Goal: Task Accomplishment & Management: Use online tool/utility

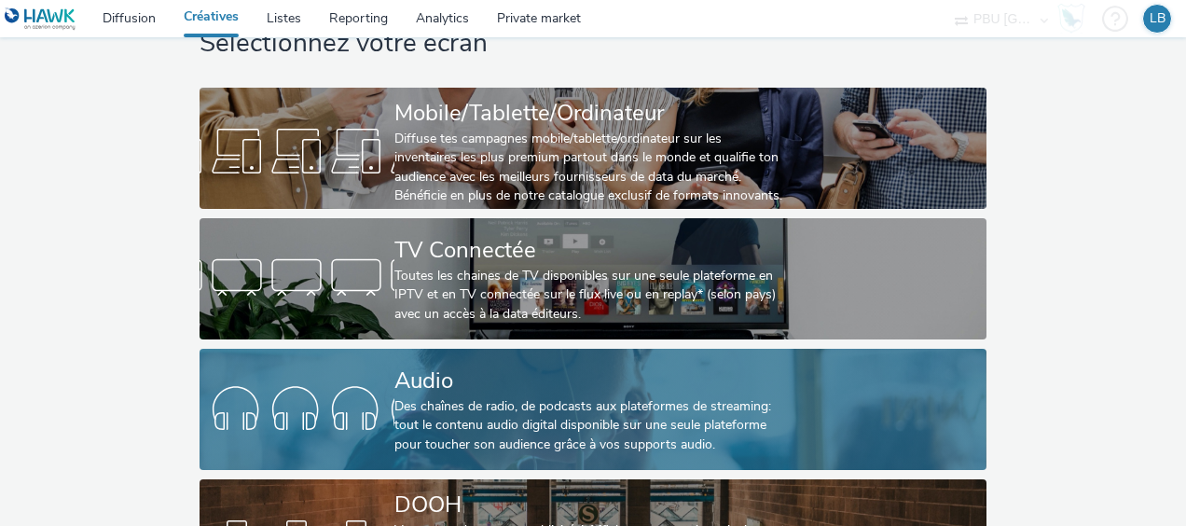
scroll to position [93, 0]
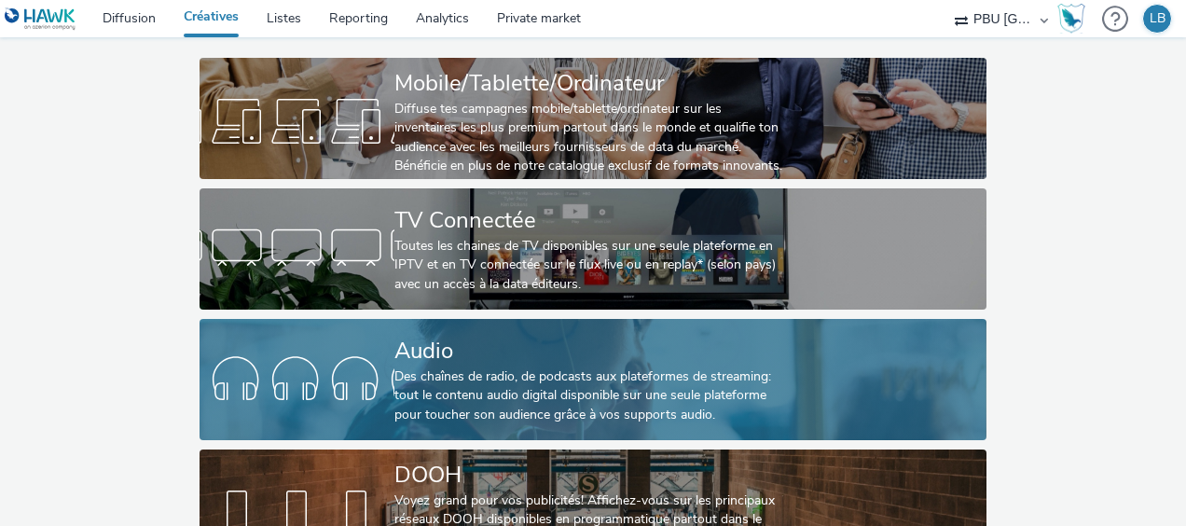
click at [397, 405] on div "Des chaînes de radio, de podcasts aux plateformes de streaming: tout le contenu…" at bounding box center [590, 396] width 390 height 57
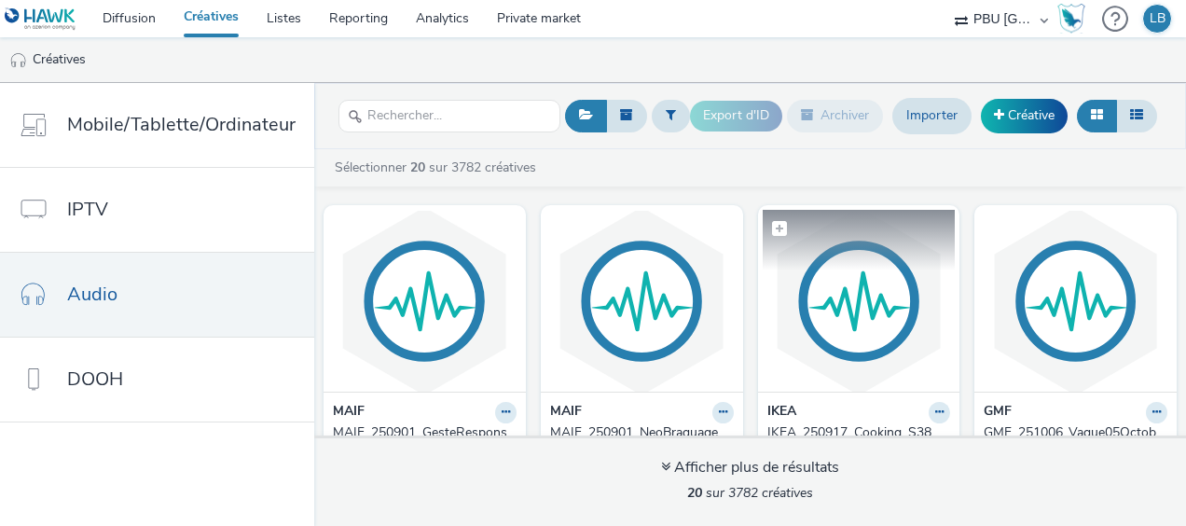
scroll to position [93, 0]
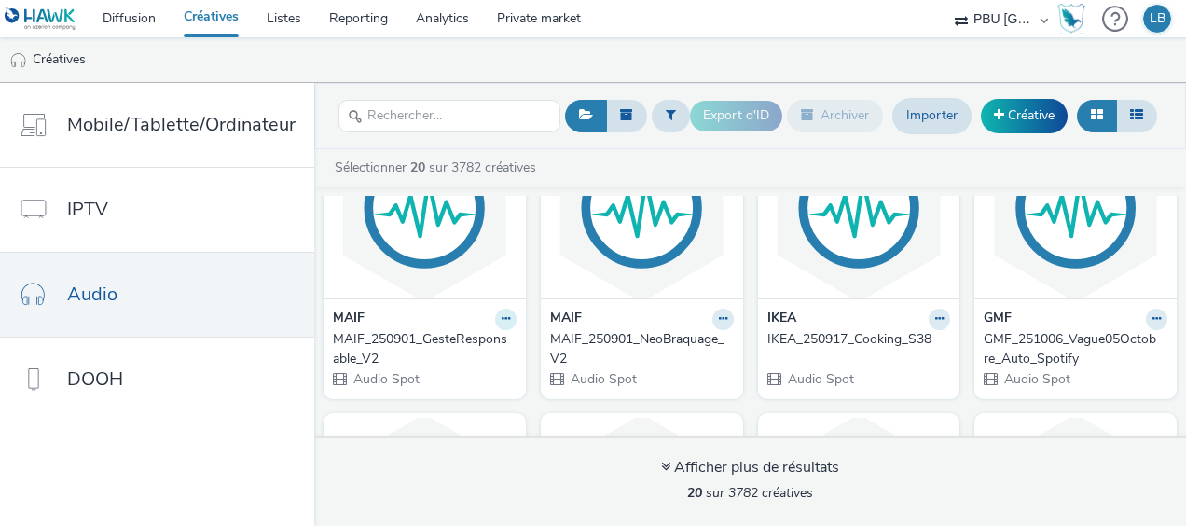
click at [502, 319] on icon at bounding box center [506, 318] width 8 height 11
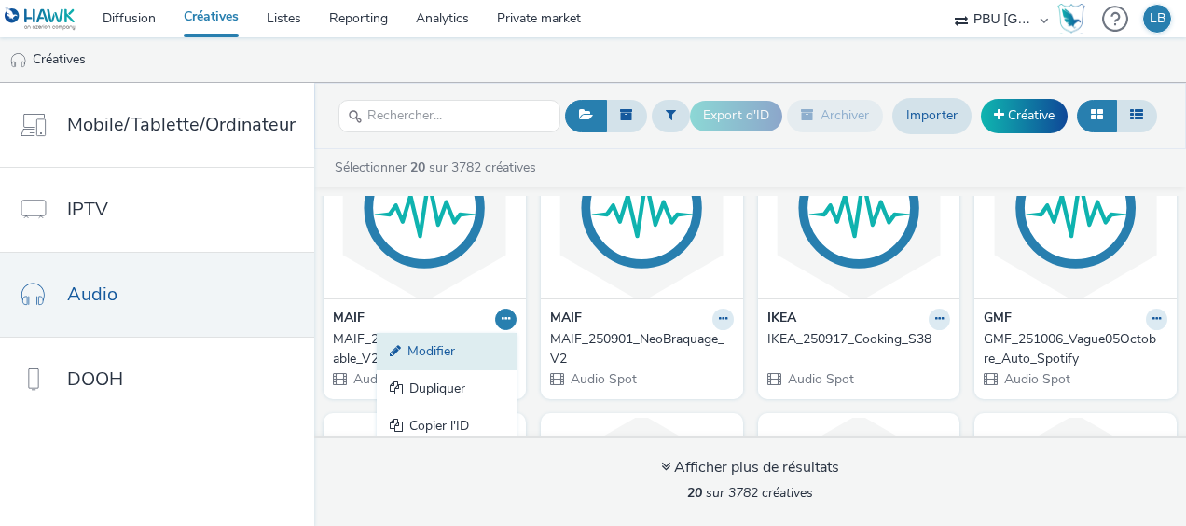
click at [461, 351] on link "Modifier" at bounding box center [447, 351] width 140 height 37
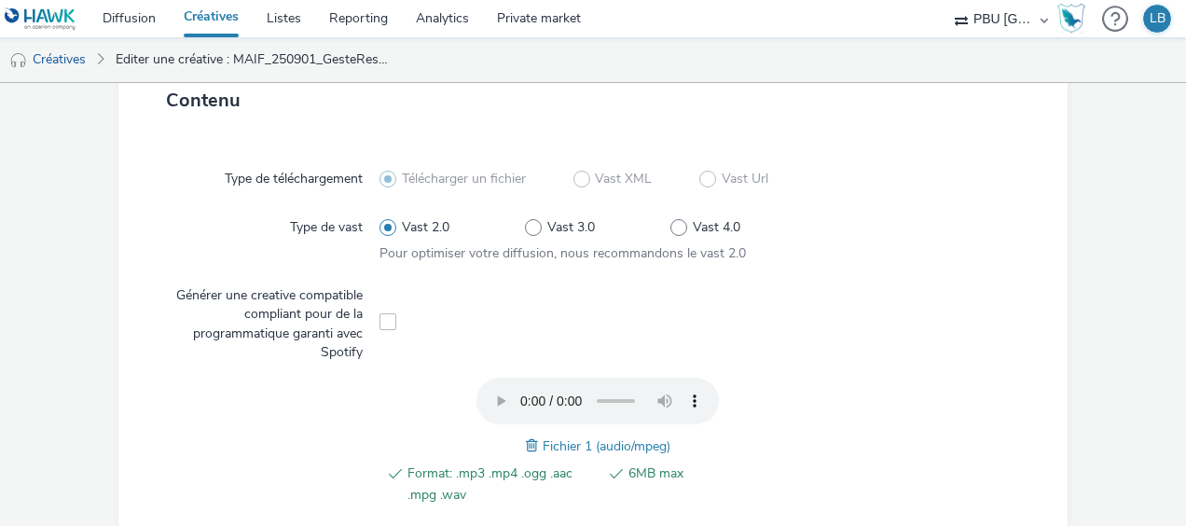
scroll to position [560, 0]
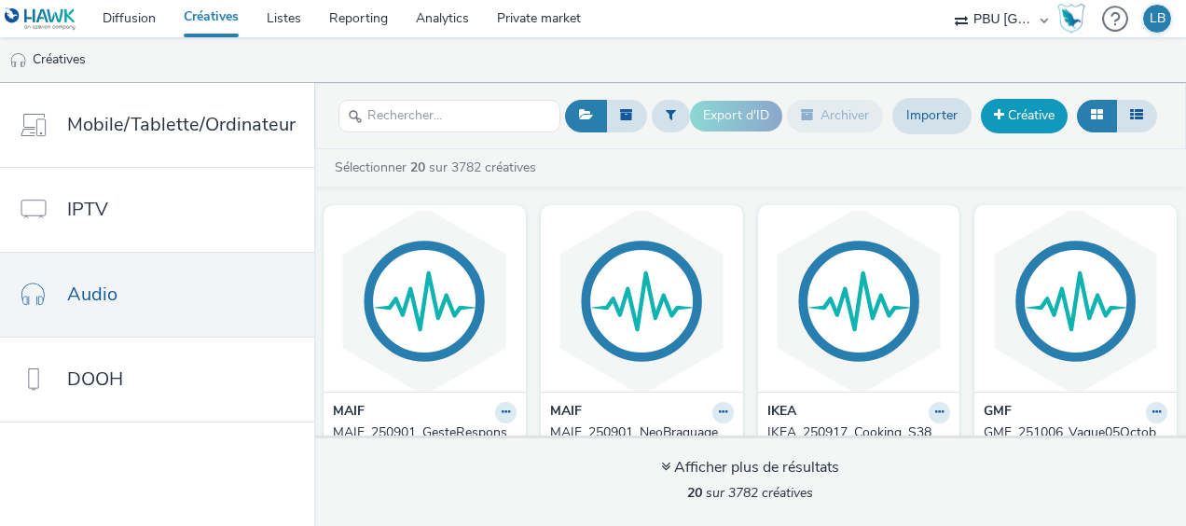
click at [1021, 118] on link "Créative" at bounding box center [1024, 116] width 87 height 34
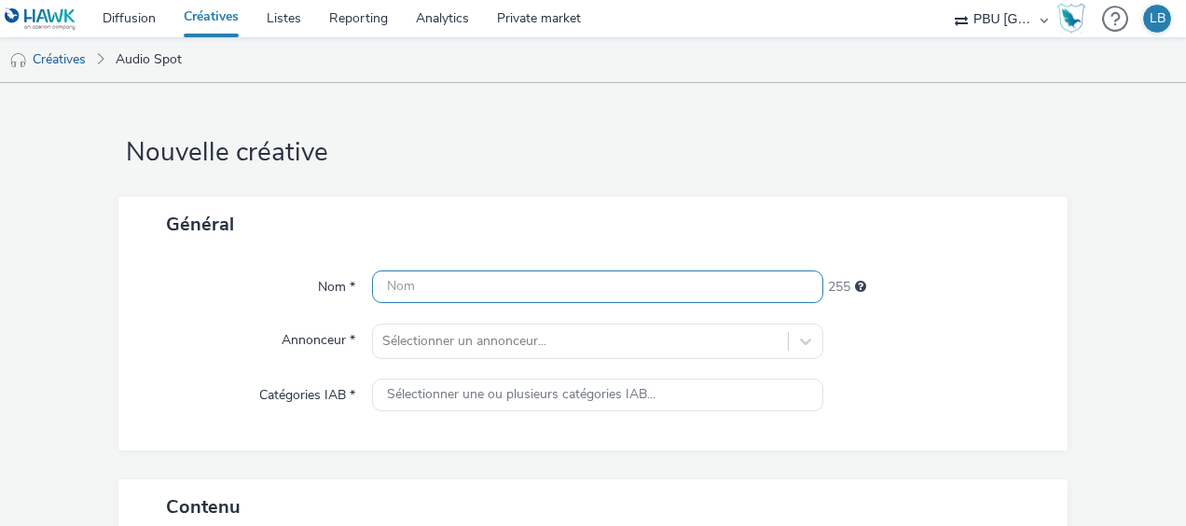
click at [506, 291] on input "text" at bounding box center [597, 286] width 451 height 33
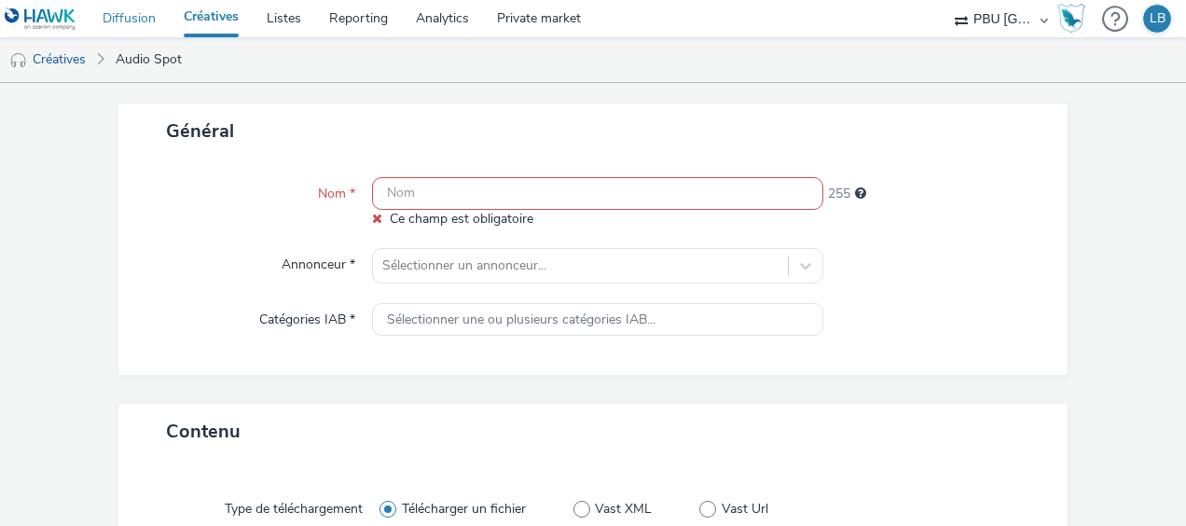
click at [147, 21] on link "Diffusion" at bounding box center [129, 18] width 81 height 37
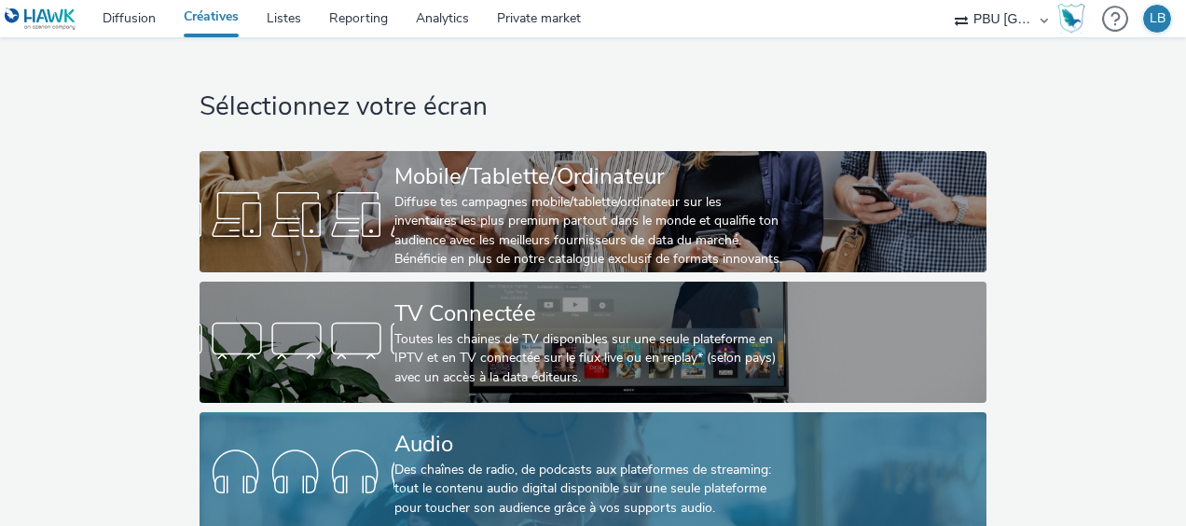
click at [485, 463] on div "Des chaînes de radio, de podcasts aux plateformes de streaming: tout le contenu…" at bounding box center [590, 489] width 390 height 57
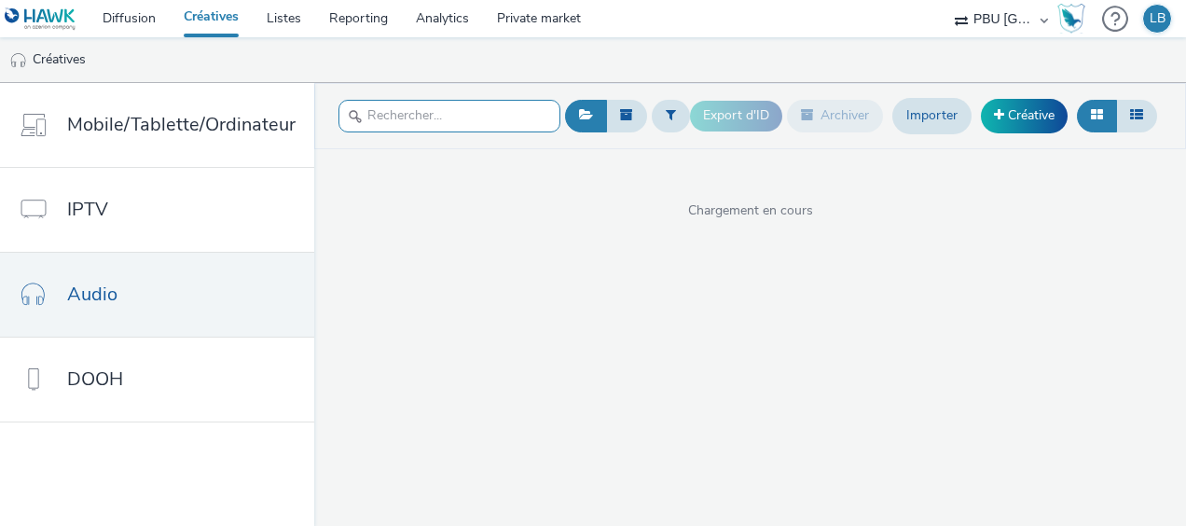
click at [460, 127] on input "text" at bounding box center [450, 116] width 222 height 33
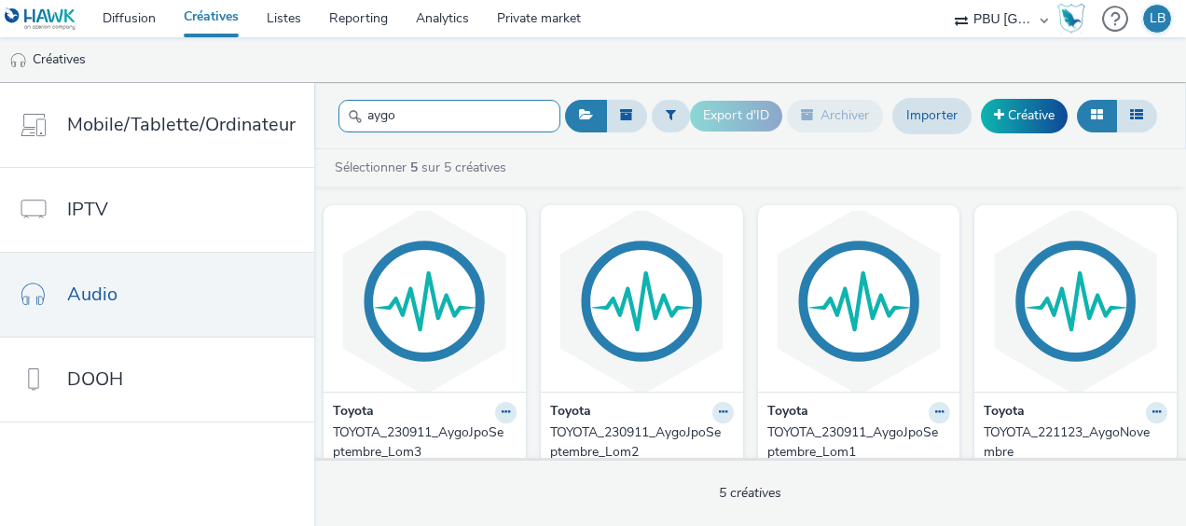
click at [384, 115] on input "aygo" at bounding box center [450, 116] width 222 height 33
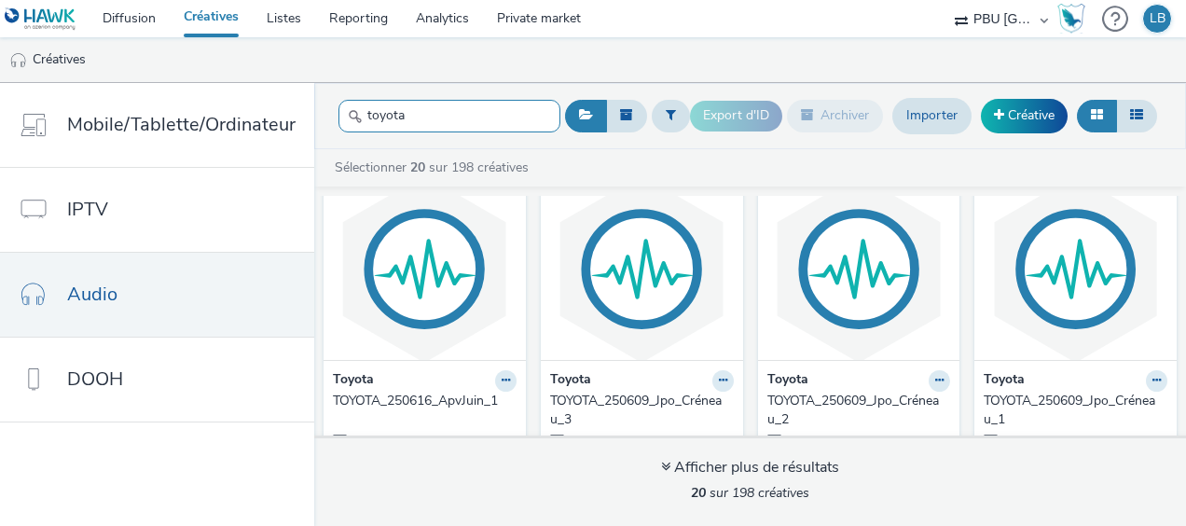
scroll to position [1256, 0]
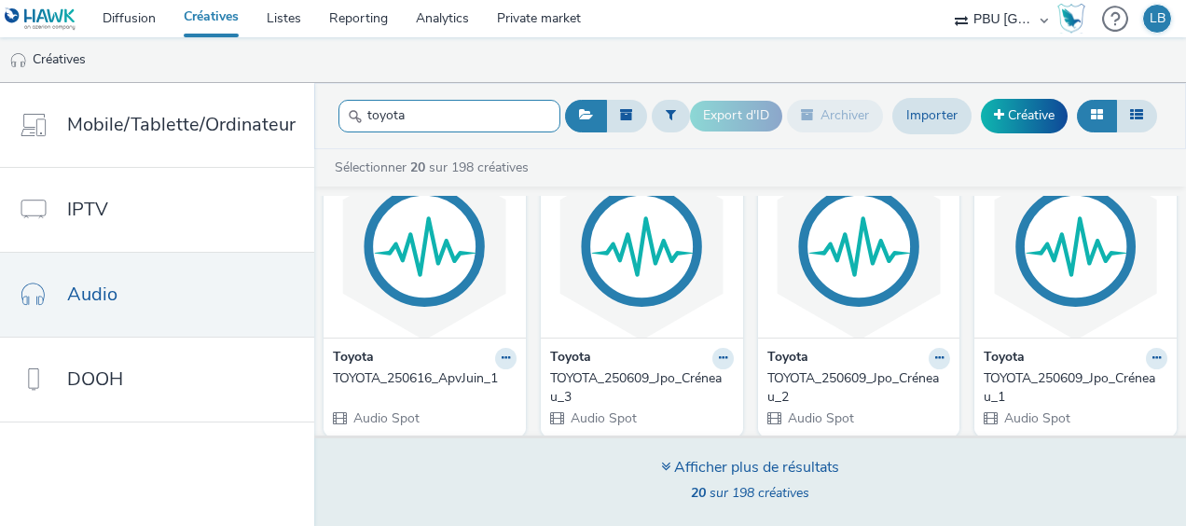
type input "toyota"
click at [698, 476] on div "Afficher plus de résultats" at bounding box center [750, 467] width 178 height 21
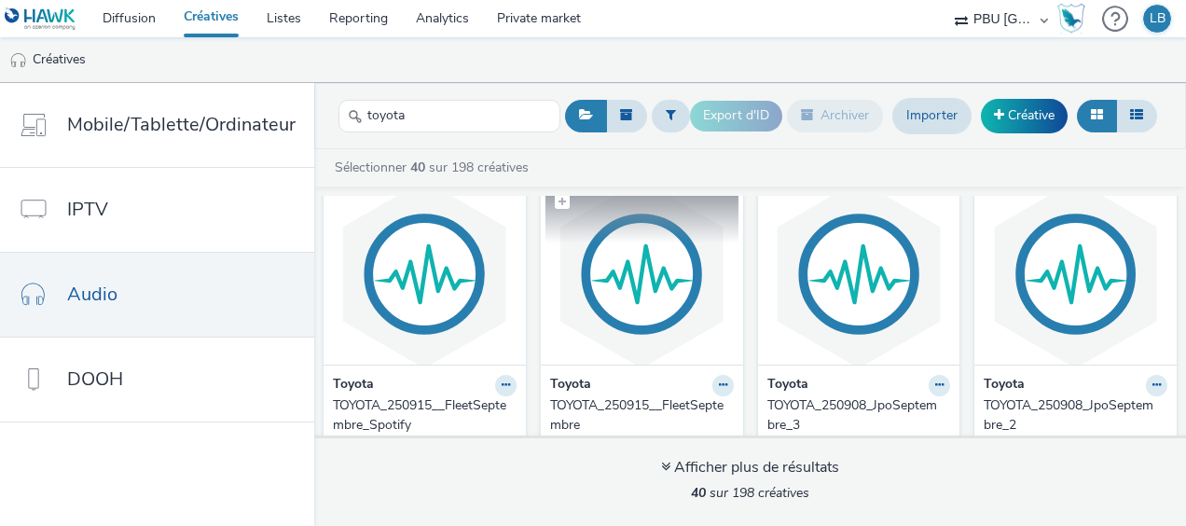
scroll to position [28, 0]
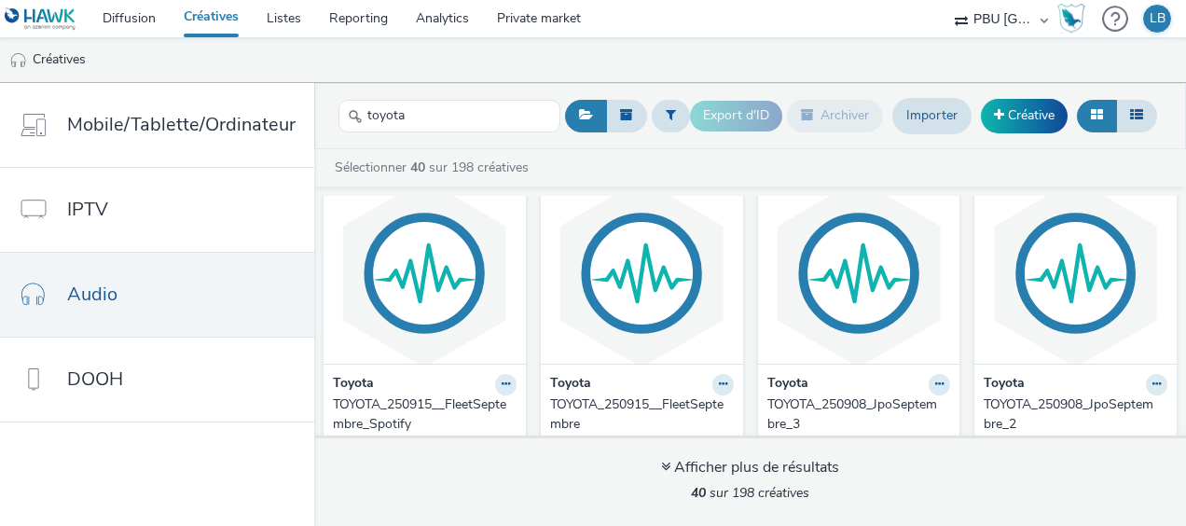
click at [435, 88] on header "toyota Export d'ID Archiver Importer Créative" at bounding box center [750, 116] width 872 height 66
drag, startPoint x: 425, startPoint y: 107, endPoint x: 380, endPoint y: 102, distance: 46.0
click at [380, 102] on input "toyota" at bounding box center [450, 116] width 222 height 33
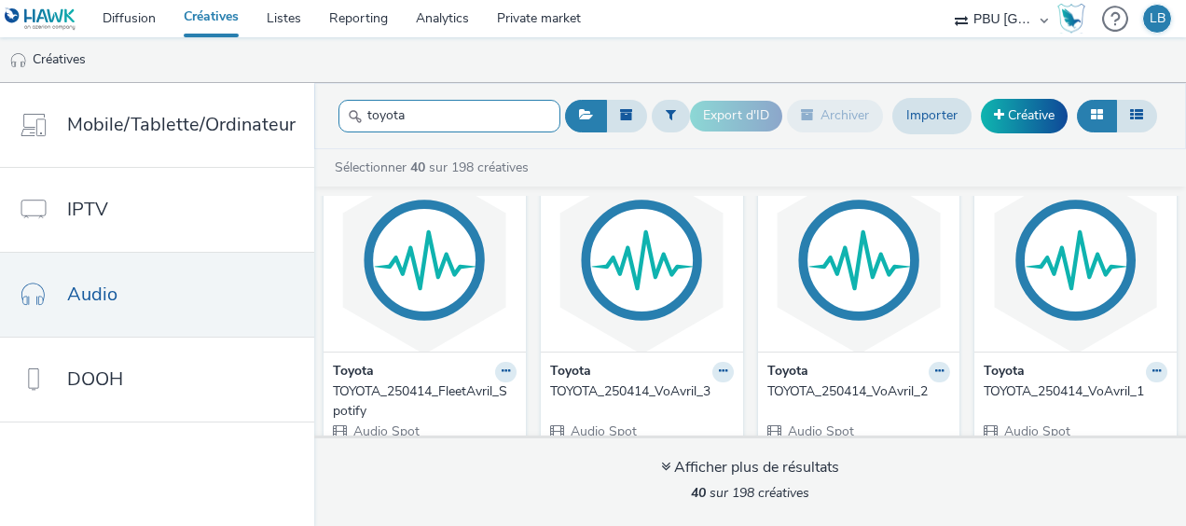
scroll to position [2188, 0]
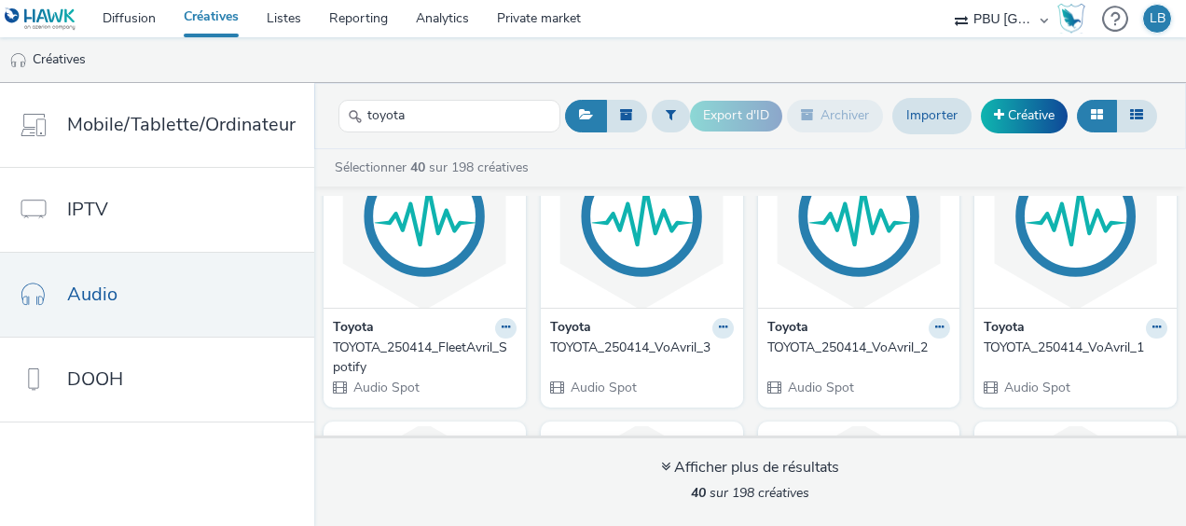
click at [354, 109] on icon at bounding box center [355, 116] width 15 height 15
click at [136, 21] on link "Diffusion" at bounding box center [129, 18] width 81 height 37
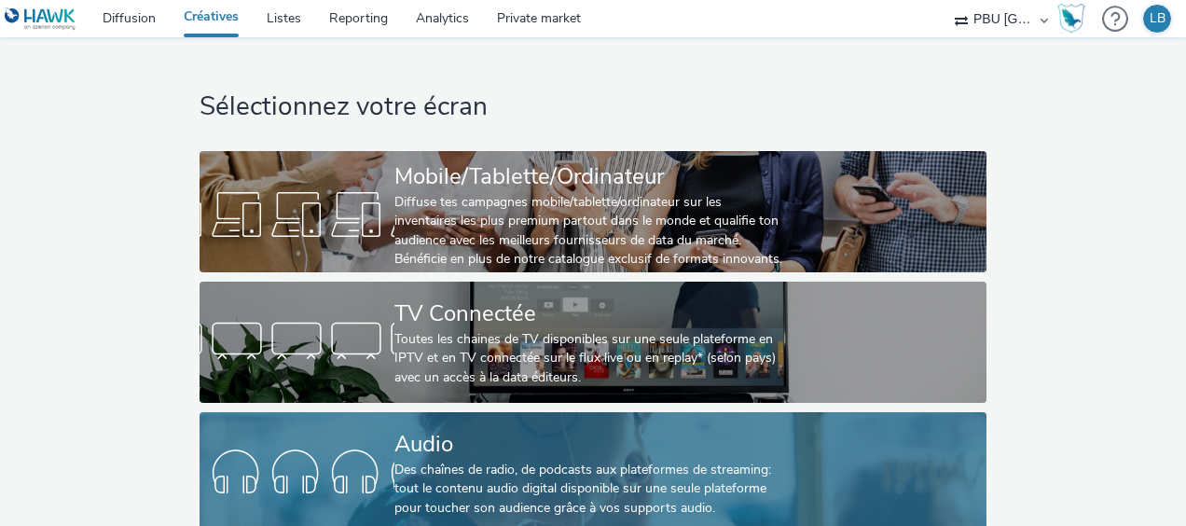
click at [500, 449] on div "Audio" at bounding box center [590, 444] width 390 height 33
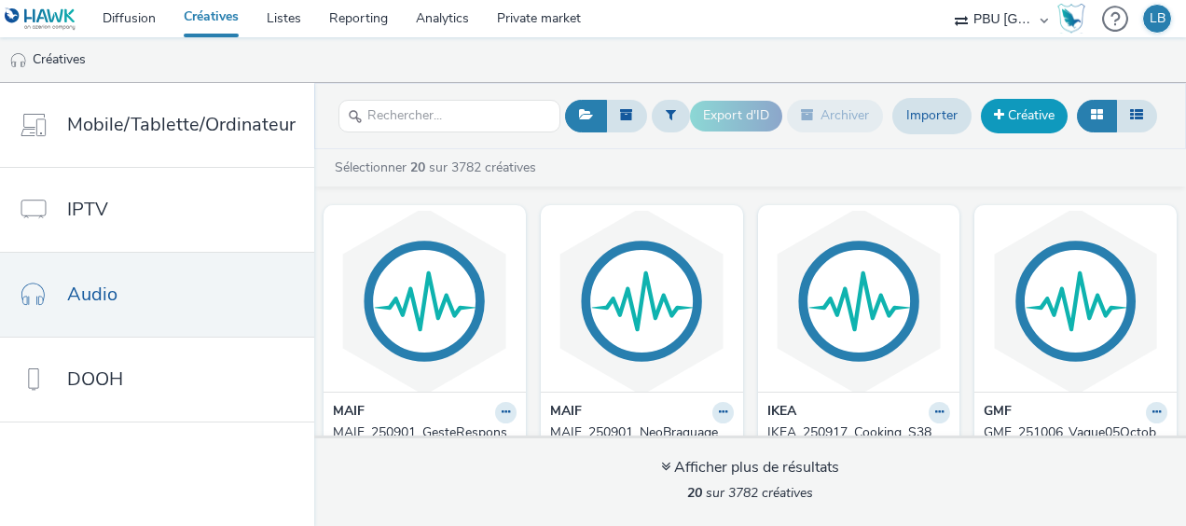
click at [1005, 116] on link "Créative" at bounding box center [1024, 116] width 87 height 34
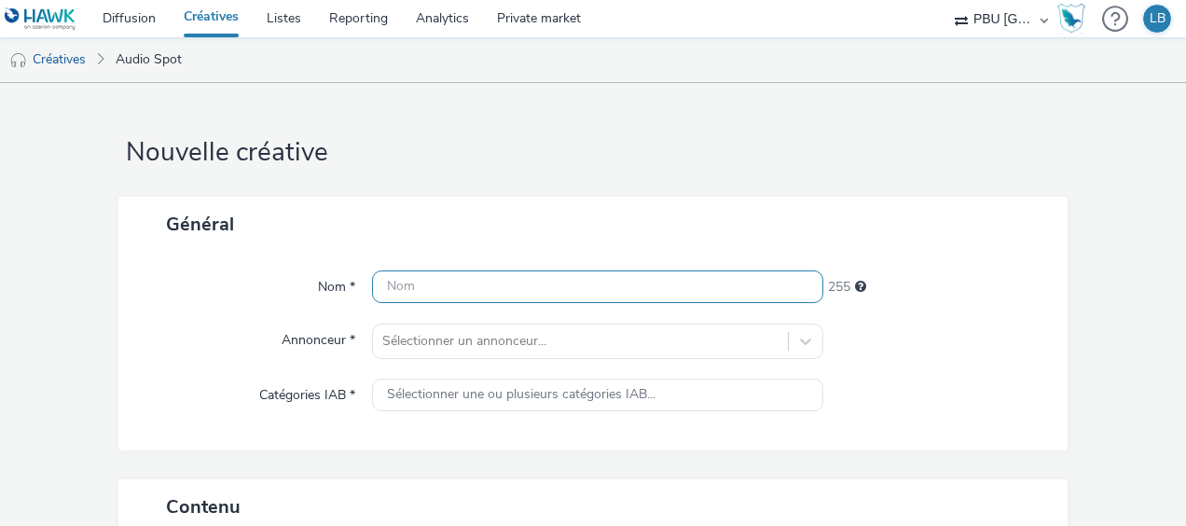
click at [511, 276] on input "text" at bounding box center [597, 286] width 451 height 33
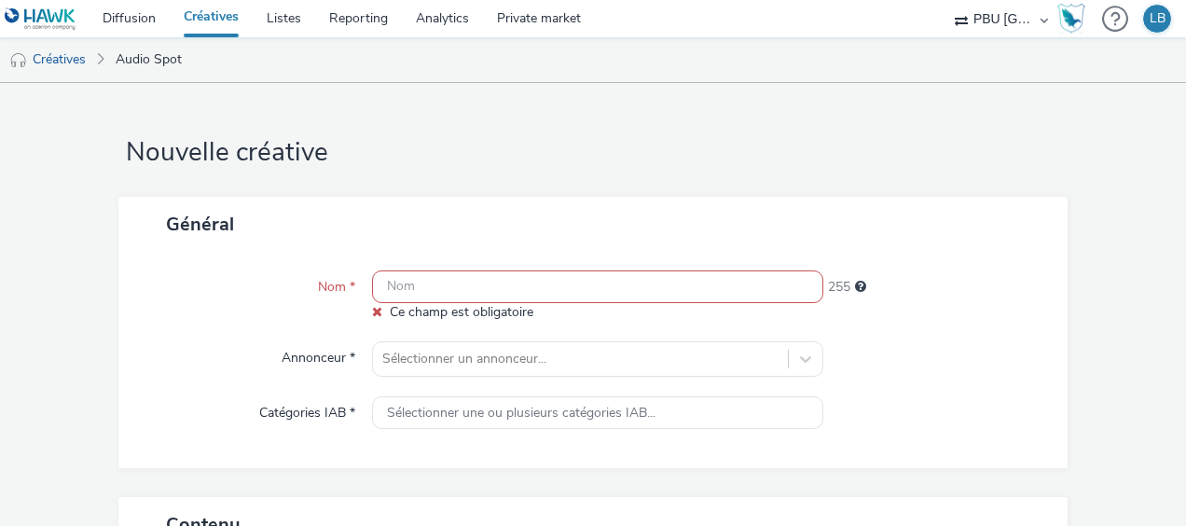
click at [212, 23] on link "Créatives" at bounding box center [211, 18] width 83 height 37
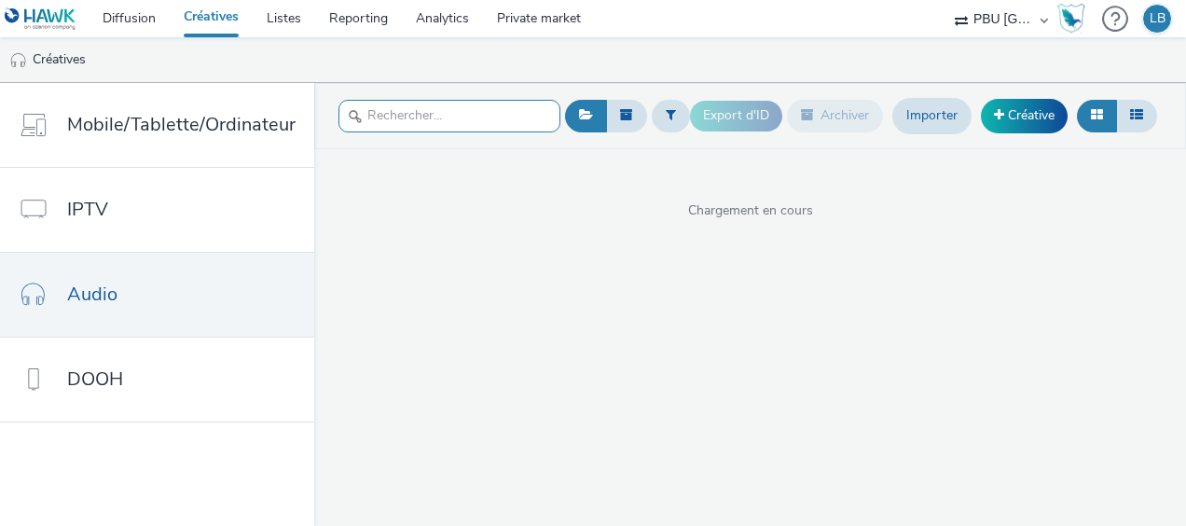
click at [420, 127] on input "text" at bounding box center [450, 116] width 222 height 33
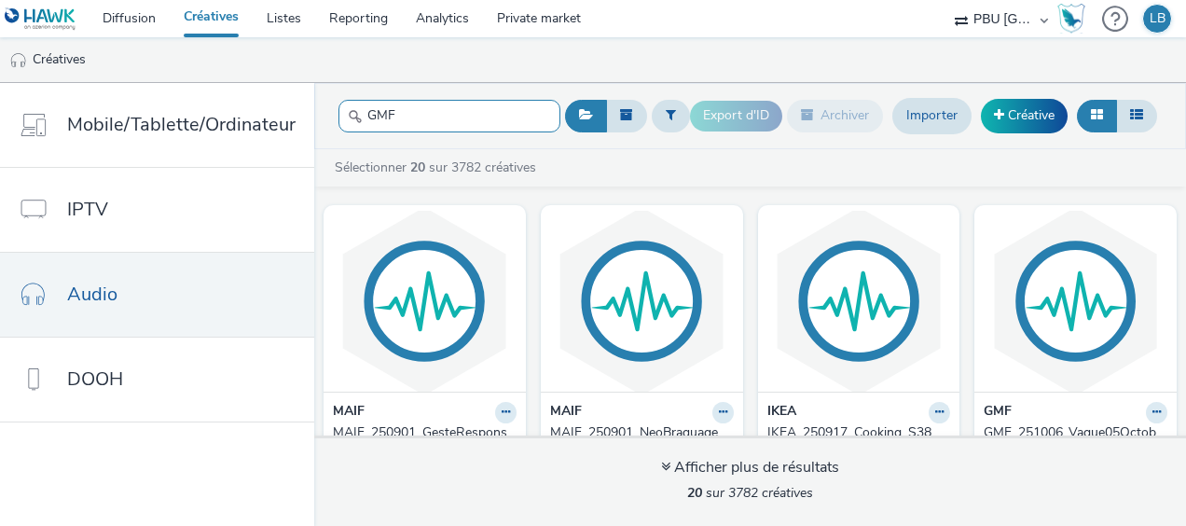
type input "GMF"
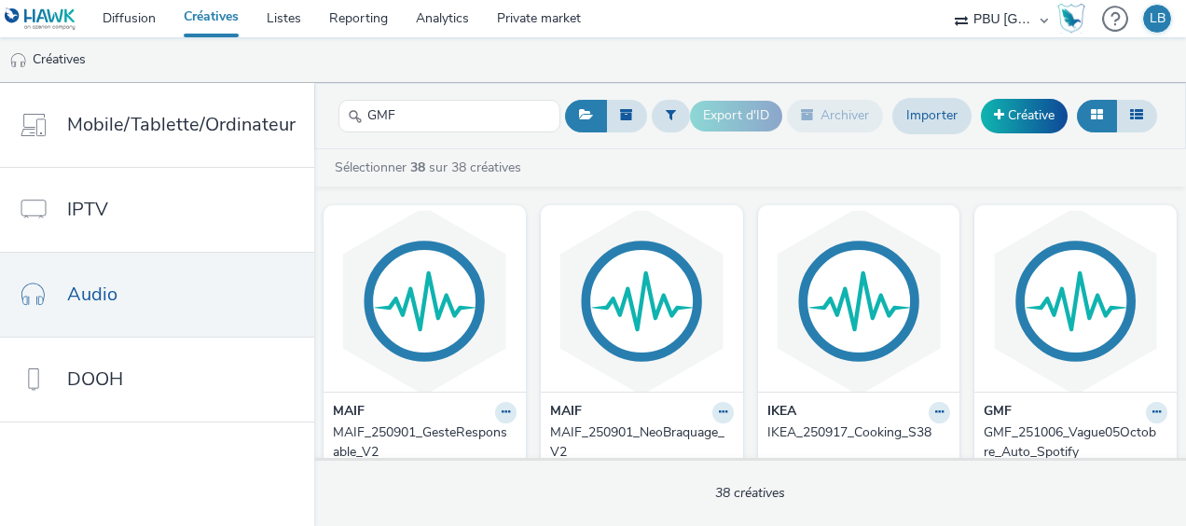
click at [428, 95] on div "GMF" at bounding box center [450, 116] width 222 height 46
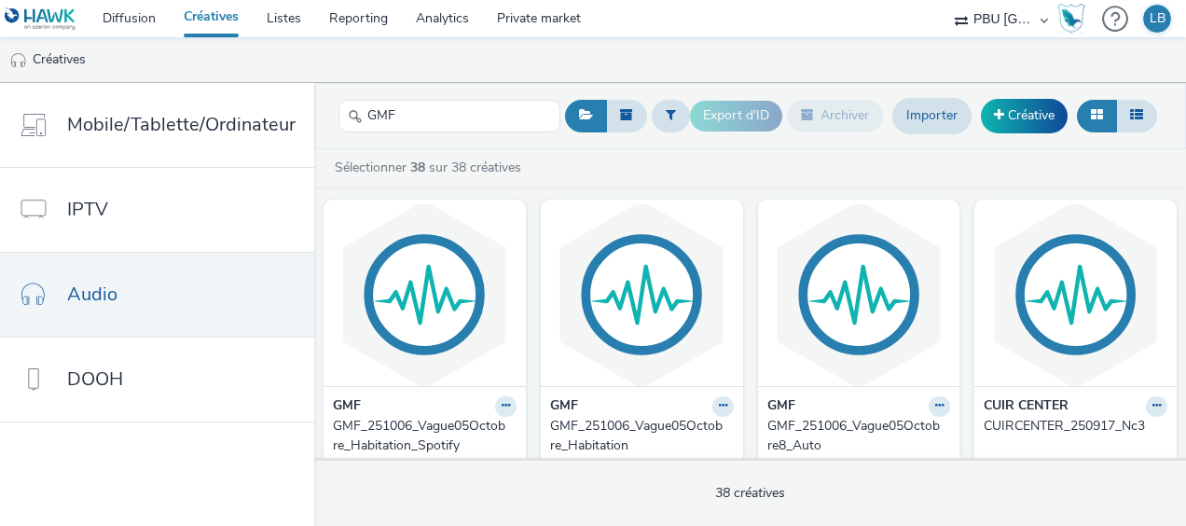
scroll to position [423, 0]
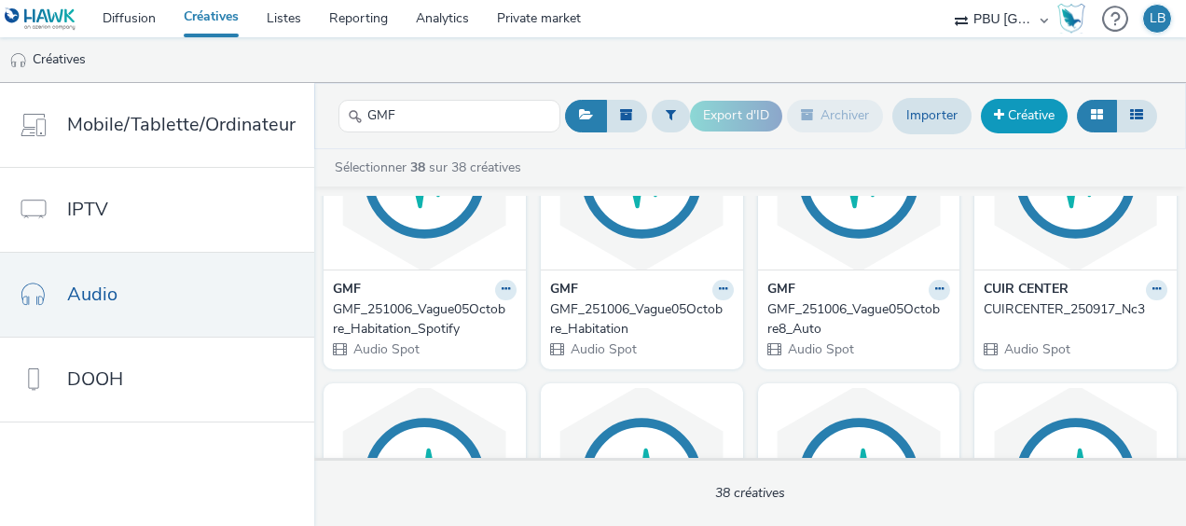
click at [1020, 99] on link "Créative" at bounding box center [1024, 116] width 87 height 34
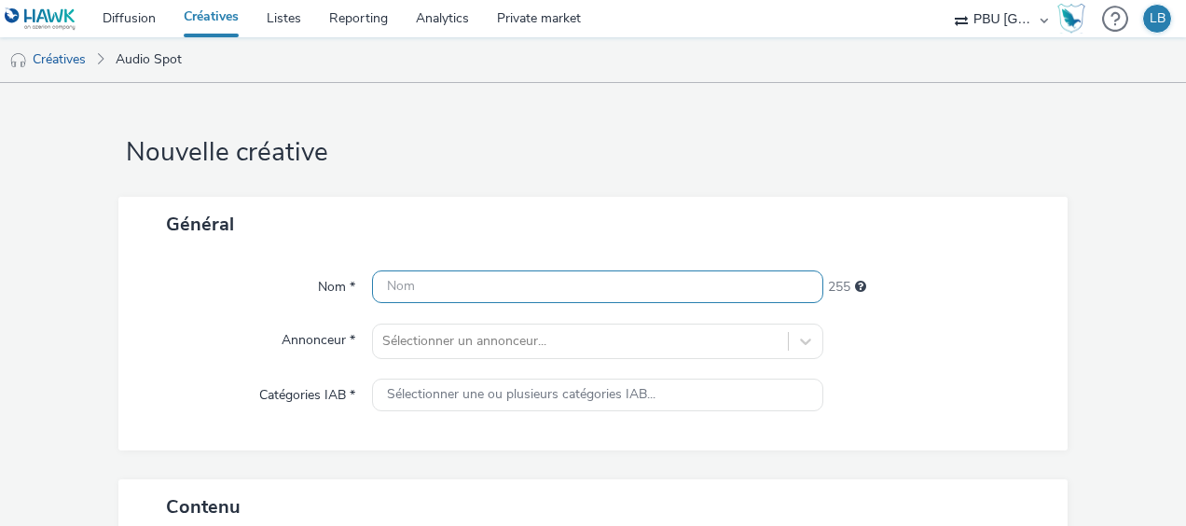
click at [494, 296] on input "text" at bounding box center [597, 286] width 451 height 33
paste input "AYGO X (VN)"
type input "AYGO X (VN)"
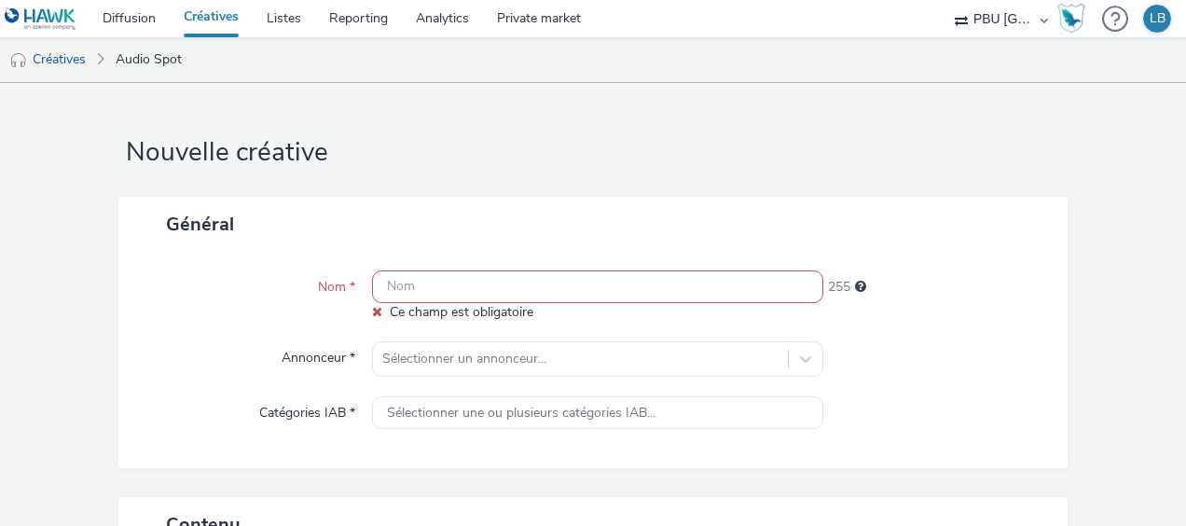
paste input "TOYOTA_250922_AygoX(Vn)_JpoLom1"
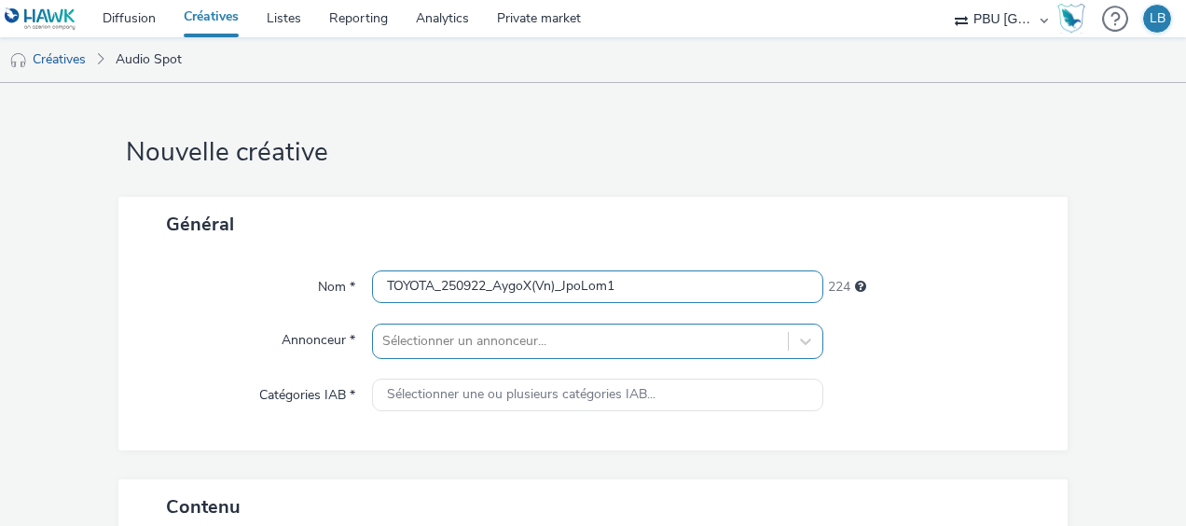
type input "TOYOTA_250922_AygoX(Vn)_JpoLom1"
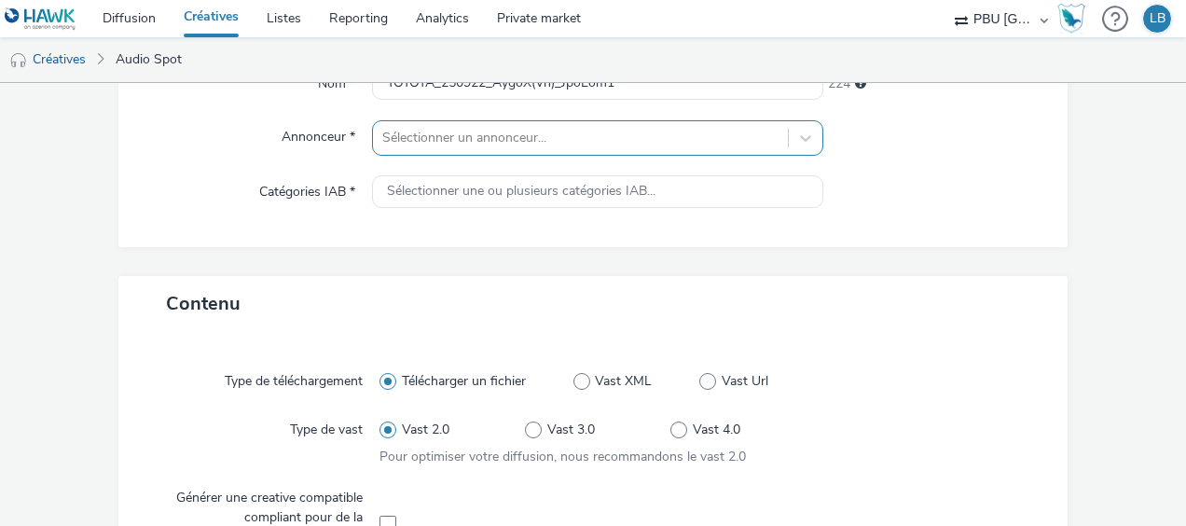
click at [425, 156] on div "Sélectionner un annonceur..." at bounding box center [597, 137] width 451 height 35
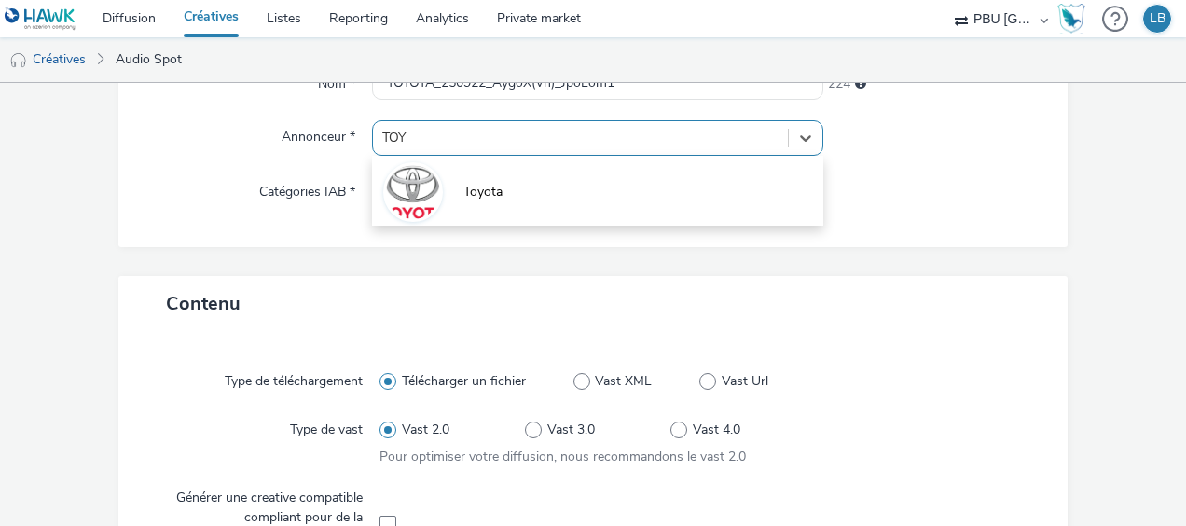
type input "TOY"
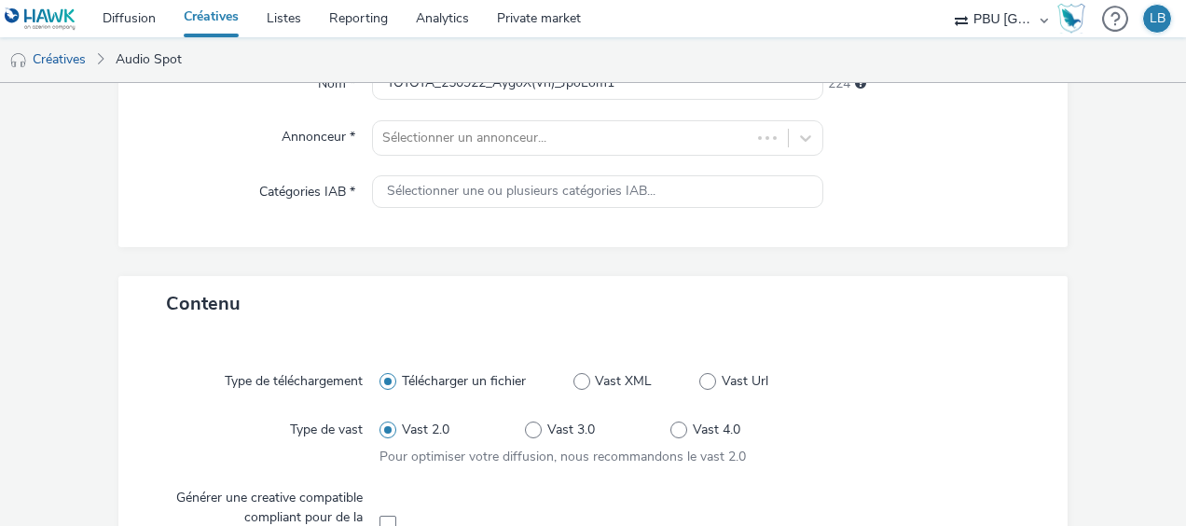
click at [483, 244] on div "Nom * TOYOTA_250922_AygoX(Vn)_JpoLom1 224 Annonceur * Sélectionner un annonceur…" at bounding box center [593, 148] width 950 height 199
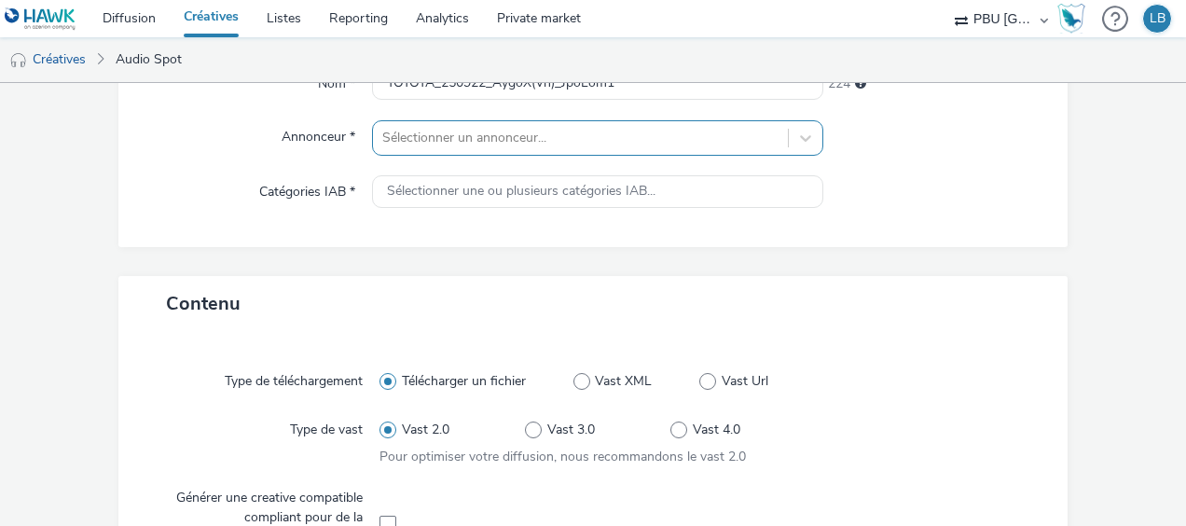
click at [466, 143] on div at bounding box center [580, 138] width 396 height 22
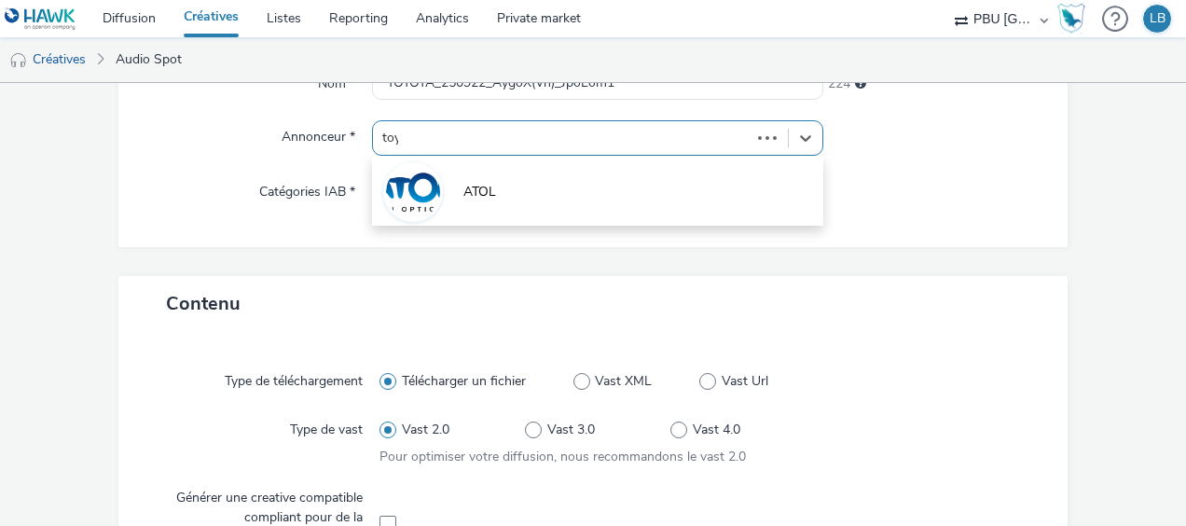
type input "toyo"
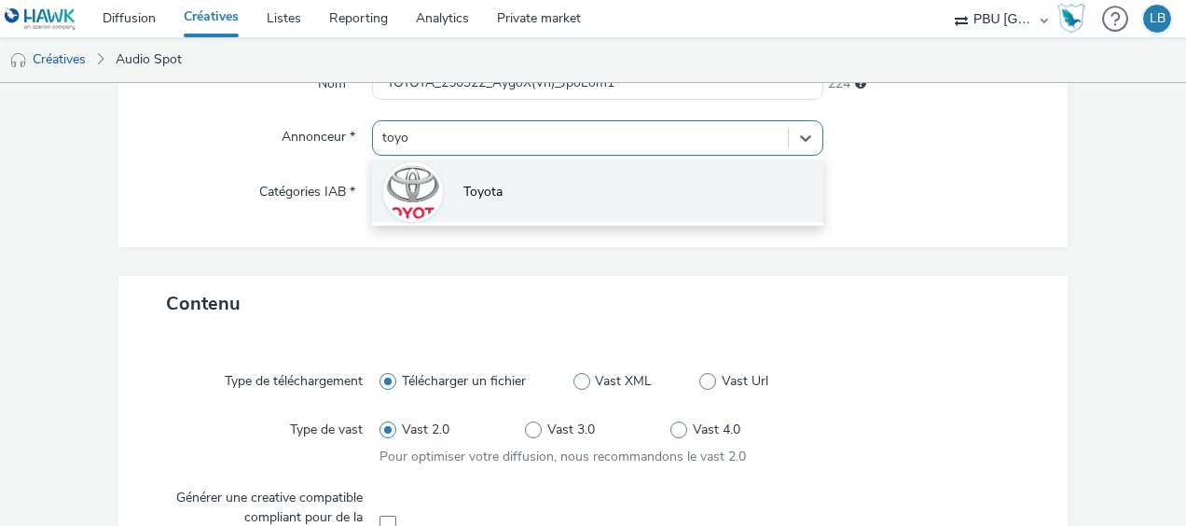
click at [464, 177] on li "Toyota" at bounding box center [597, 191] width 451 height 62
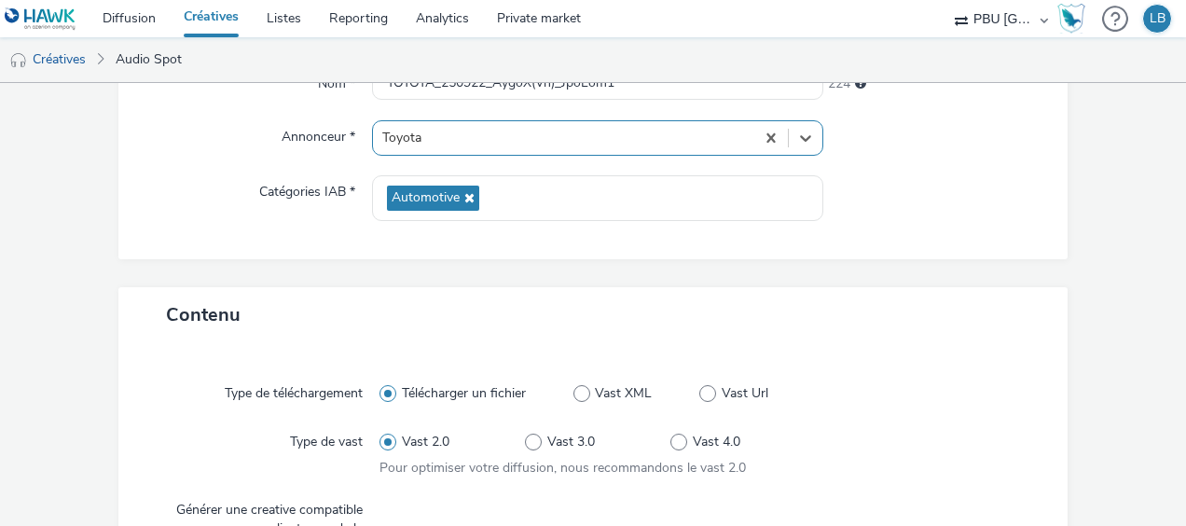
type input "http://toyota.fr"
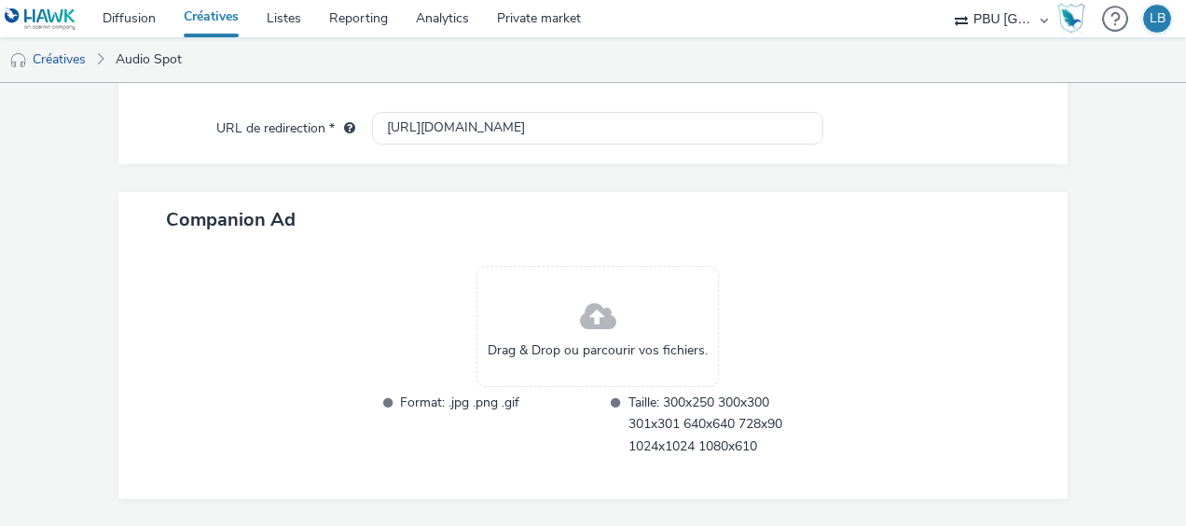
scroll to position [926, 0]
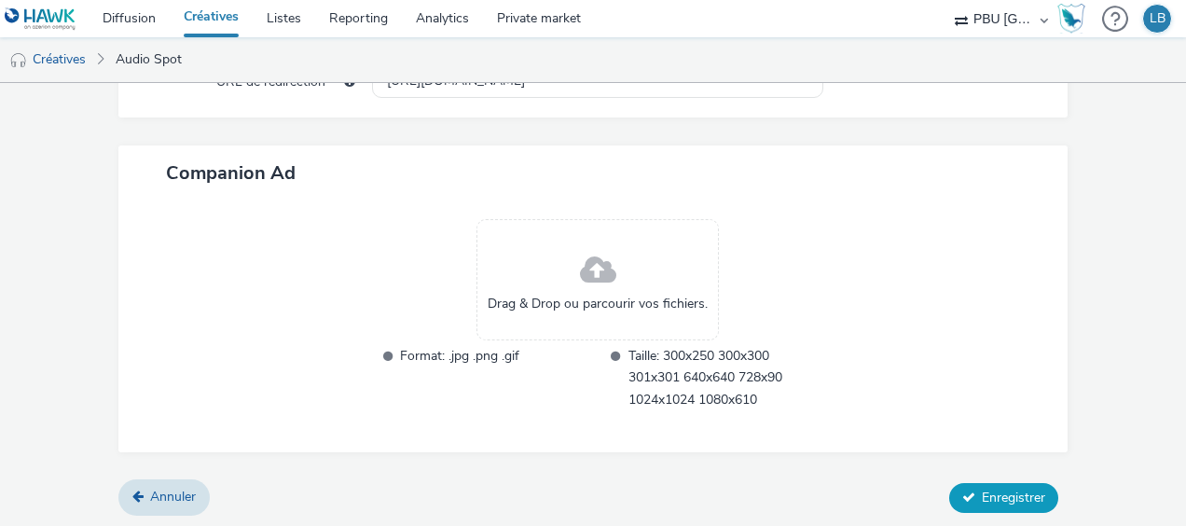
click at [994, 498] on span "Enregistrer" at bounding box center [1013, 498] width 63 height 18
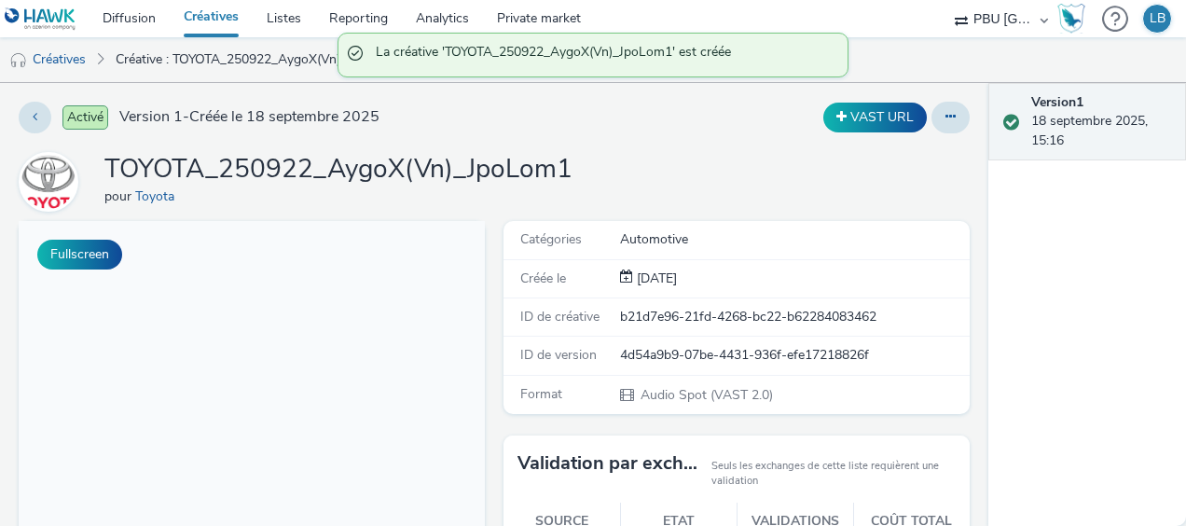
click at [206, 17] on link "Créatives" at bounding box center [211, 18] width 83 height 37
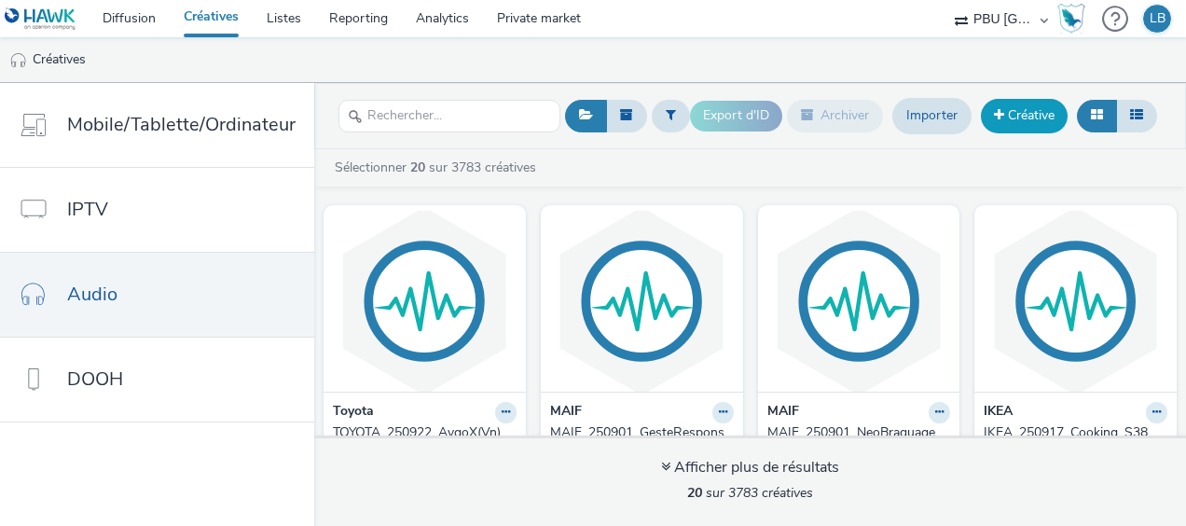
click at [1024, 112] on link "Créative" at bounding box center [1024, 116] width 87 height 34
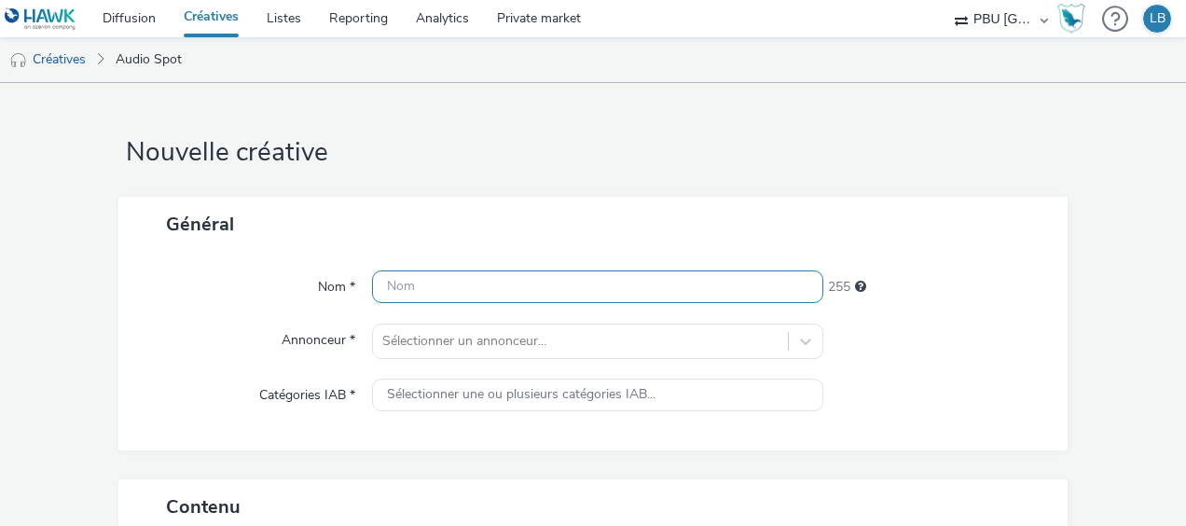
click at [461, 274] on input "text" at bounding box center [597, 286] width 451 height 33
paste input "TOYOTA_250922_AygoX(Vn)_JpoLom2"
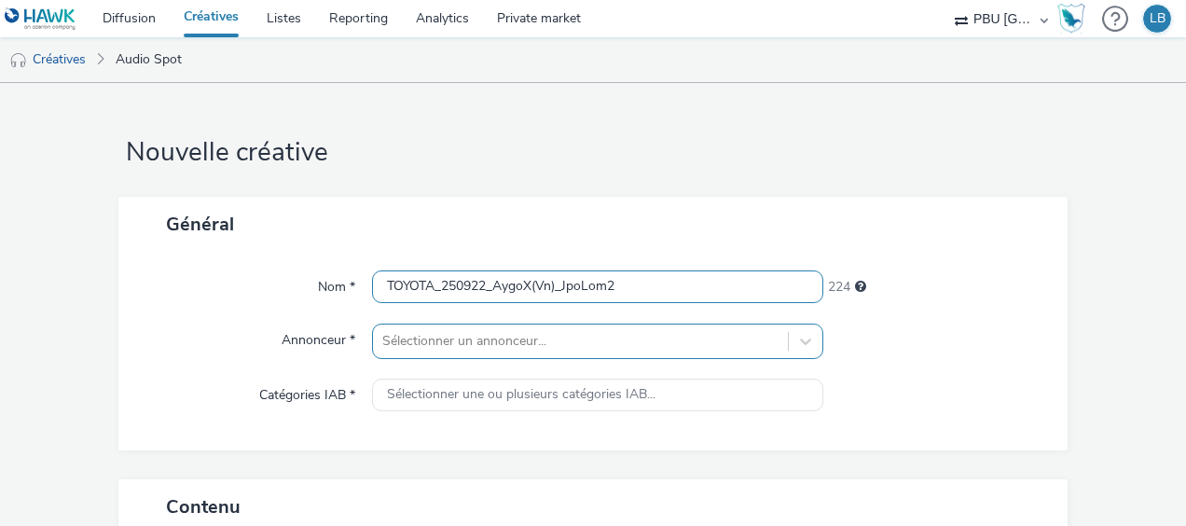
type input "TOYOTA_250922_AygoX(Vn)_JpoLom2"
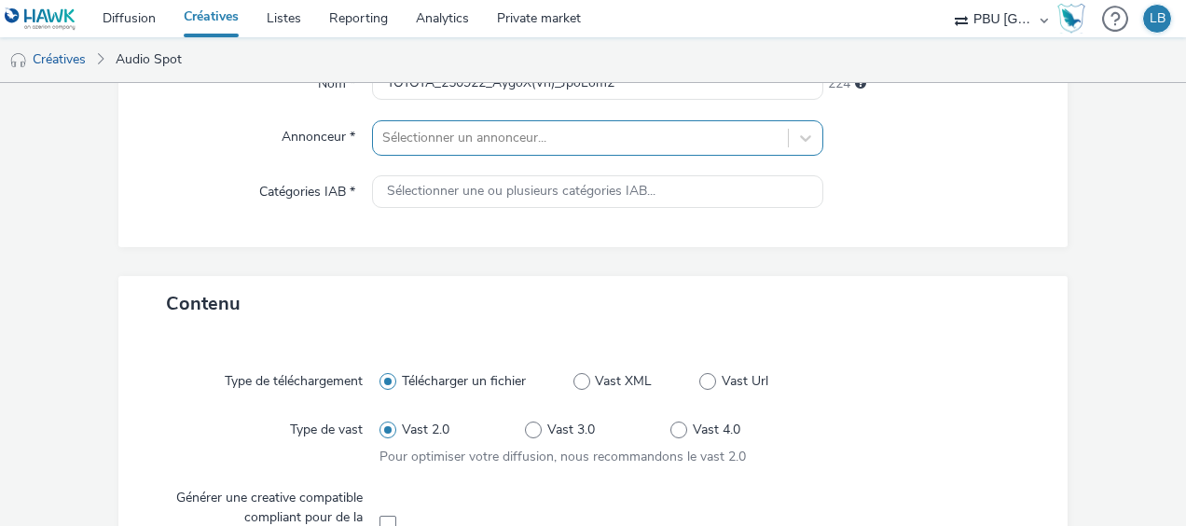
click at [445, 156] on div "Sélectionner un annonceur..." at bounding box center [597, 137] width 451 height 35
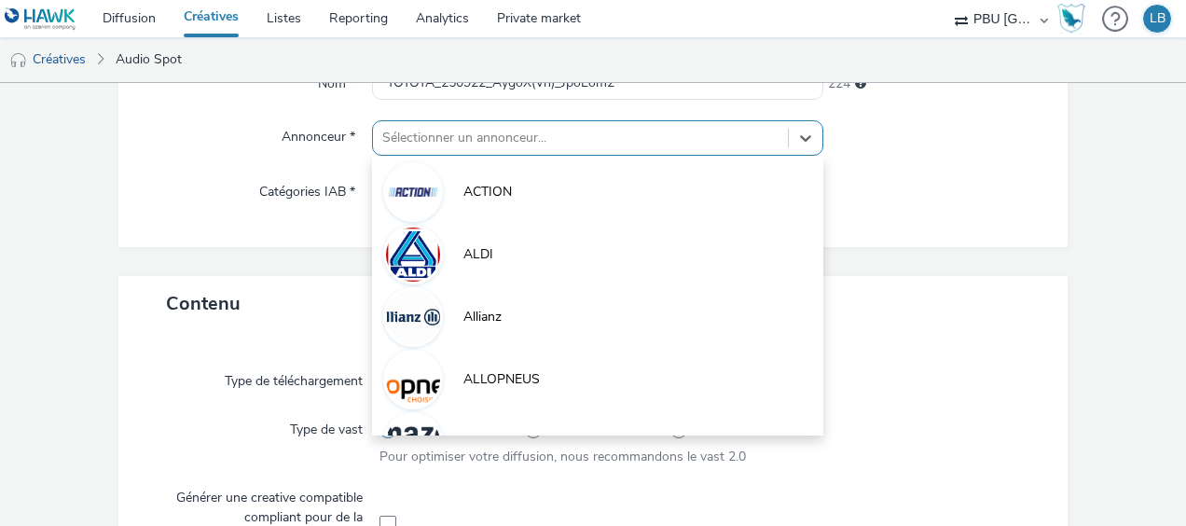
click at [445, 331] on li "Allianz" at bounding box center [597, 315] width 451 height 62
type input "http://allianz.fr"
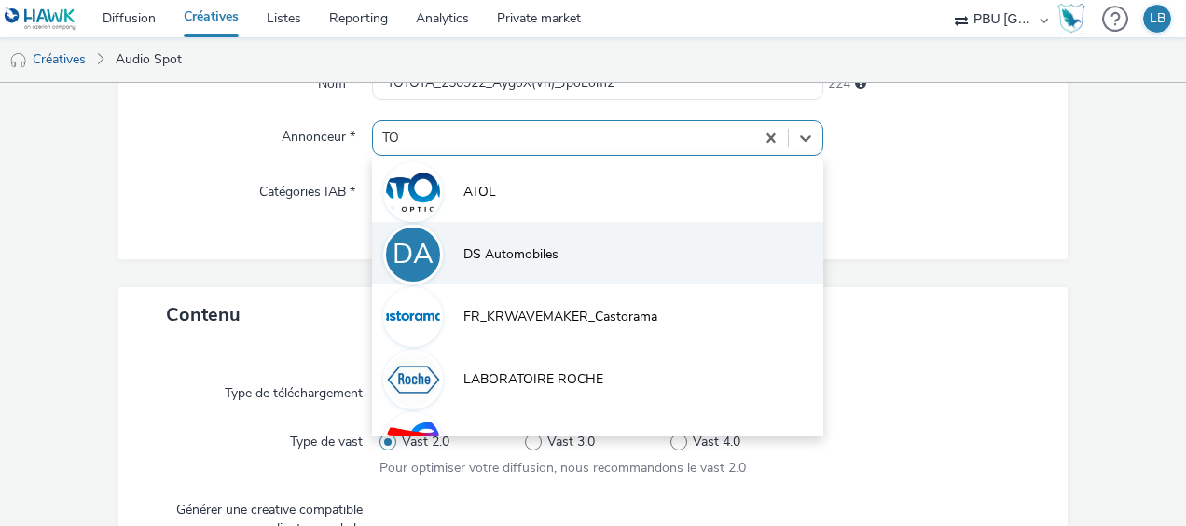
type input "TOY"
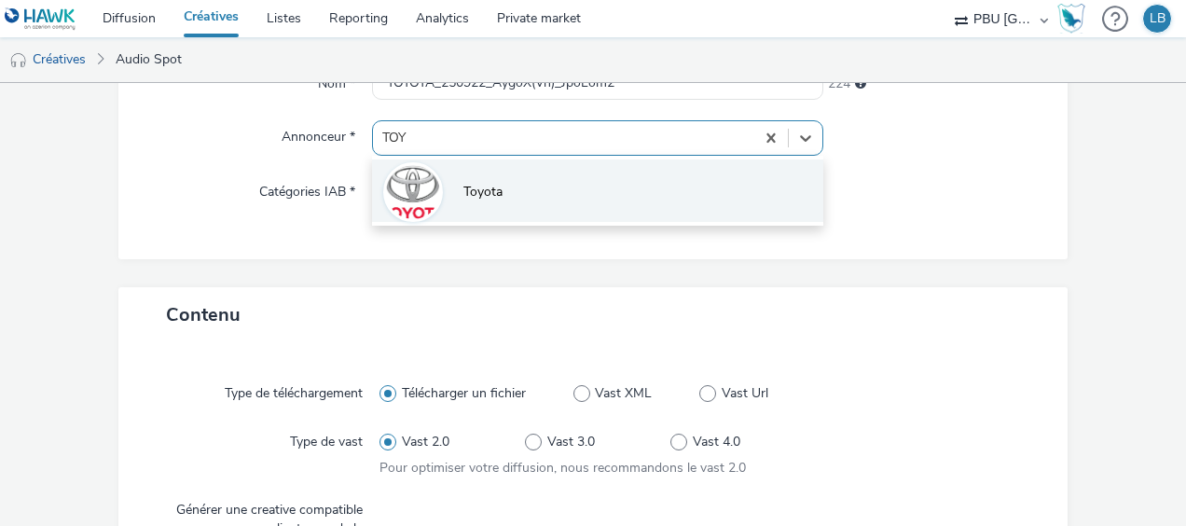
click at [508, 213] on li "Toyota" at bounding box center [597, 191] width 451 height 62
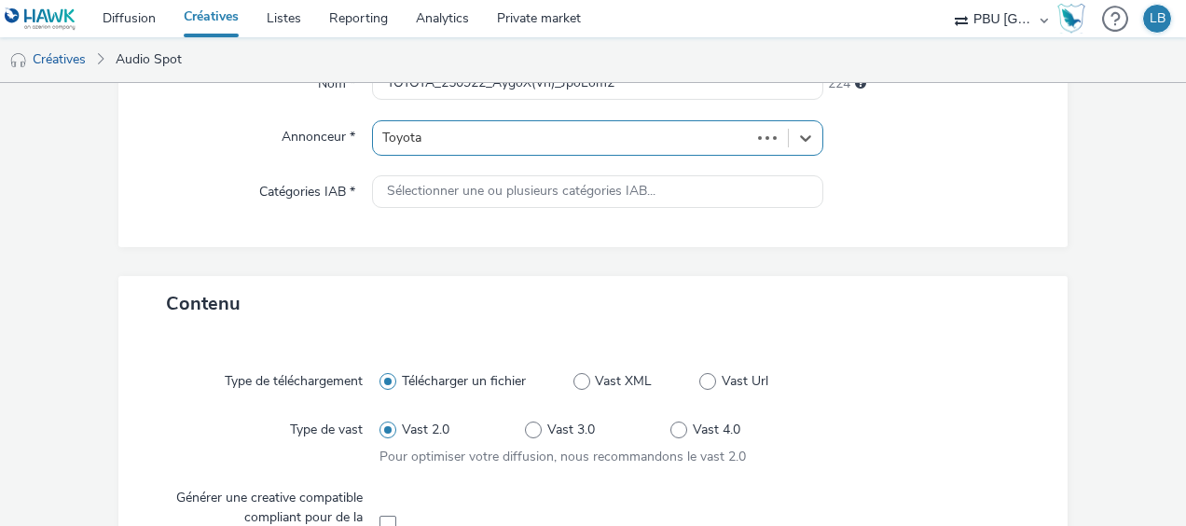
type input "http://toyota.fr"
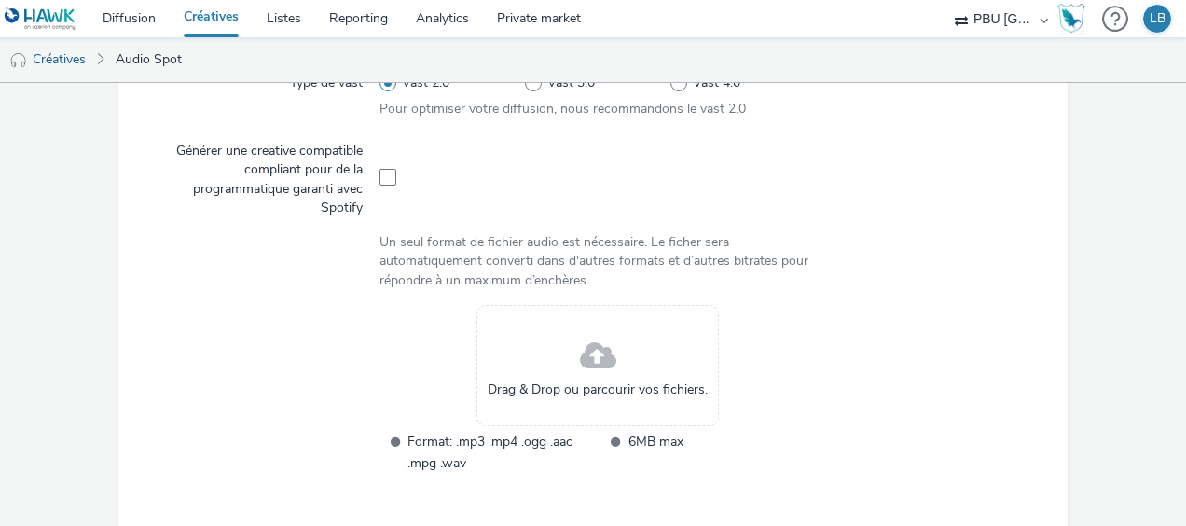
scroll to position [582, 0]
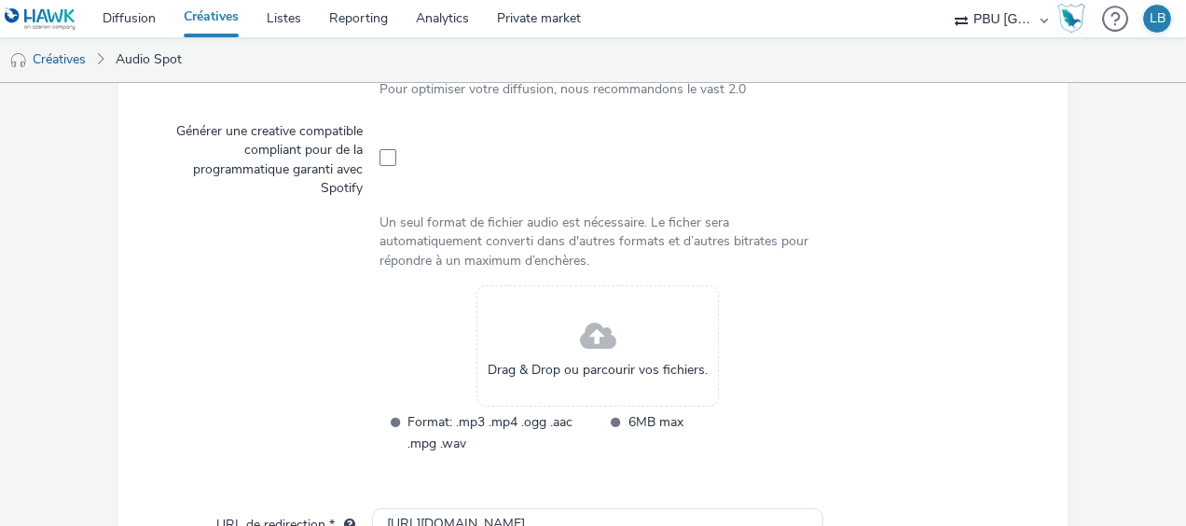
click at [548, 334] on div "Drag & Drop ou parcourir vos fichiers." at bounding box center [598, 345] width 243 height 121
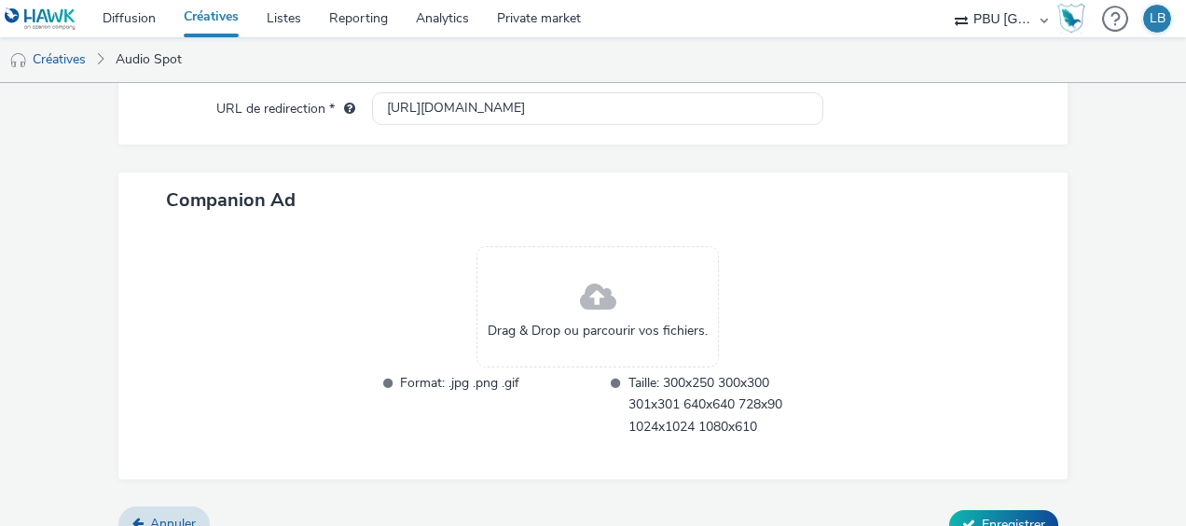
scroll to position [926, 0]
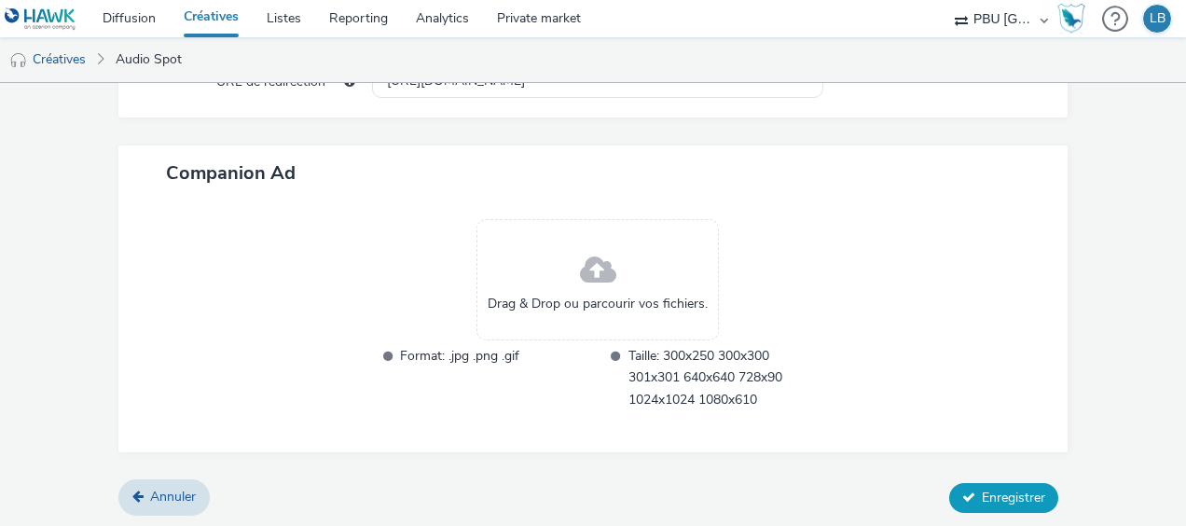
click at [982, 489] on span "Enregistrer" at bounding box center [1013, 498] width 63 height 18
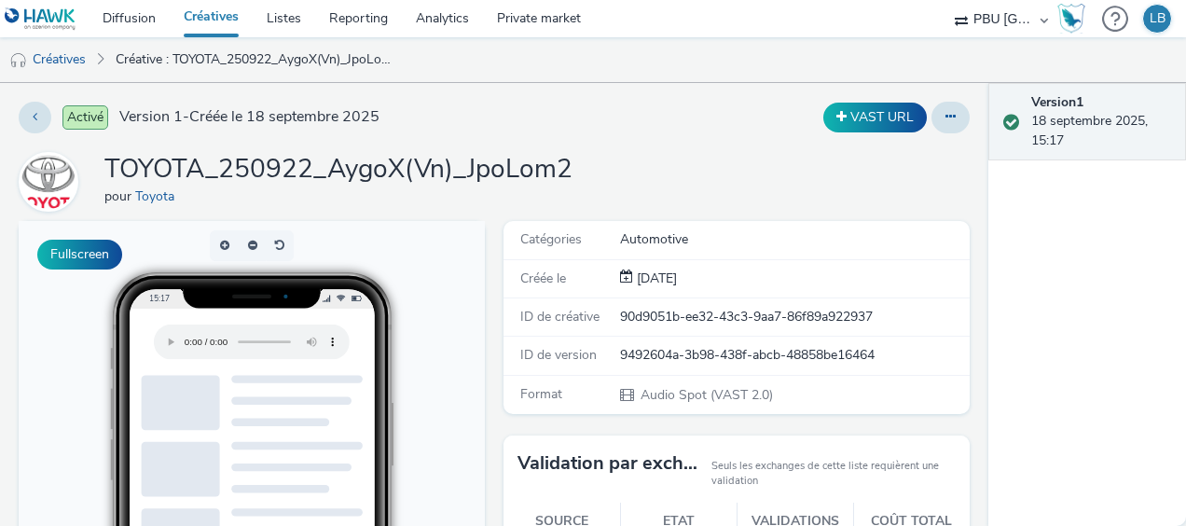
click at [207, 26] on link "Créatives" at bounding box center [211, 18] width 83 height 37
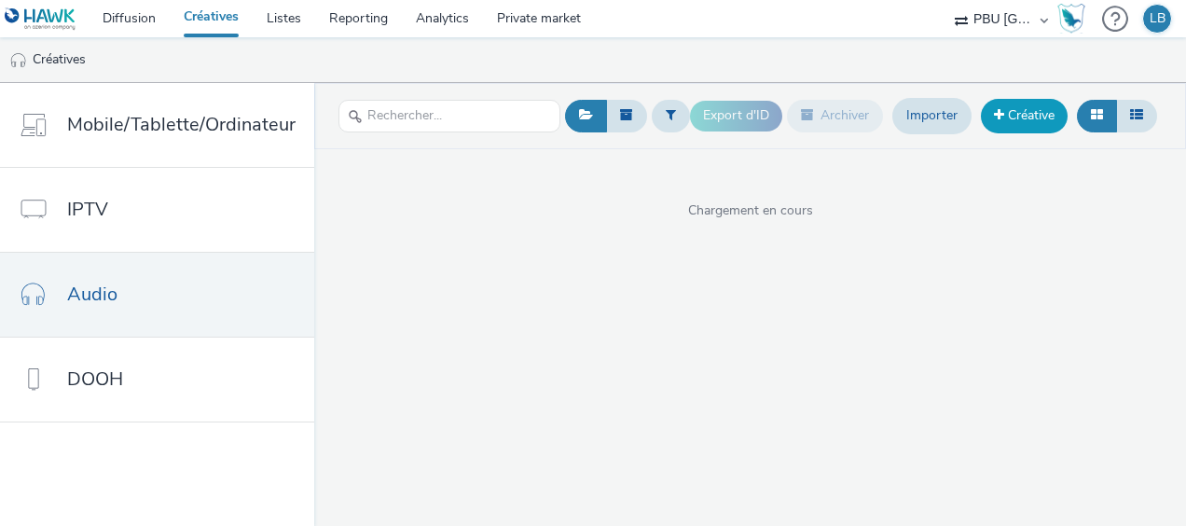
click at [1006, 119] on link "Créative" at bounding box center [1024, 116] width 87 height 34
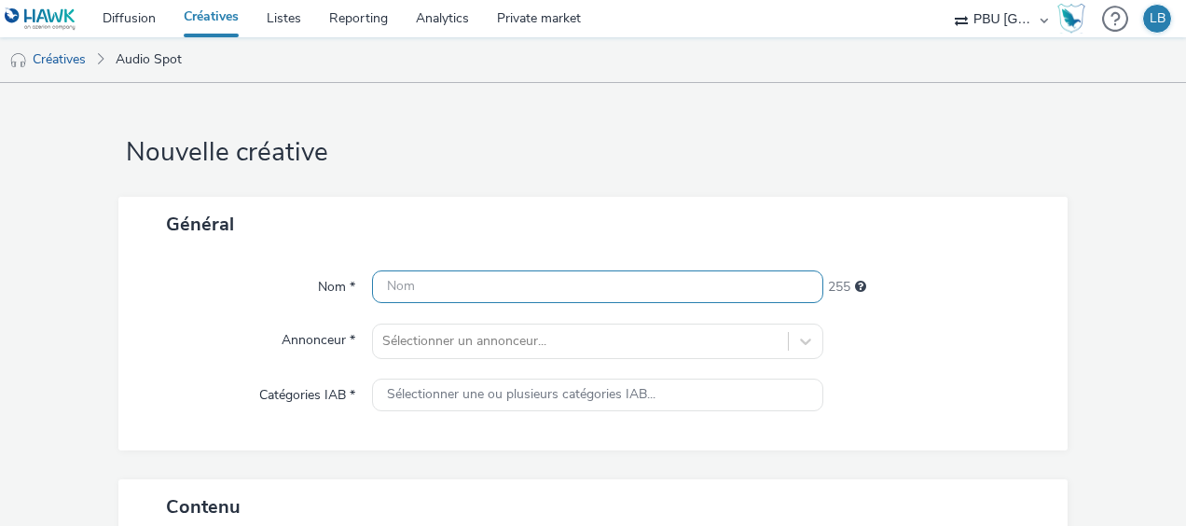
click at [525, 286] on input "text" at bounding box center [597, 286] width 451 height 33
paste input "TOYOTA_250922_AygoX(Vn)_JpoLom3"
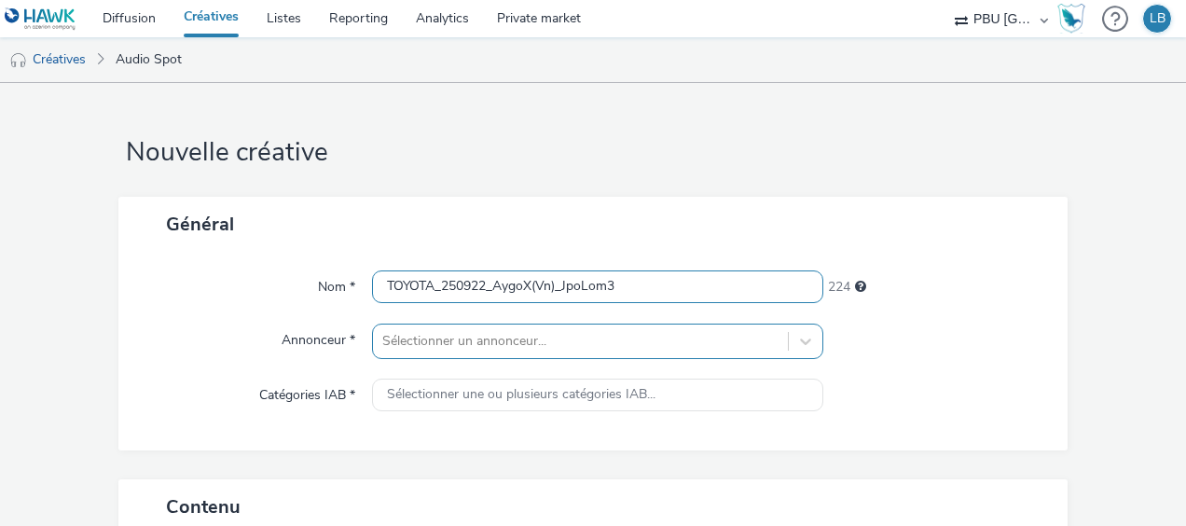
type input "TOYOTA_250922_AygoX(Vn)_JpoLom3"
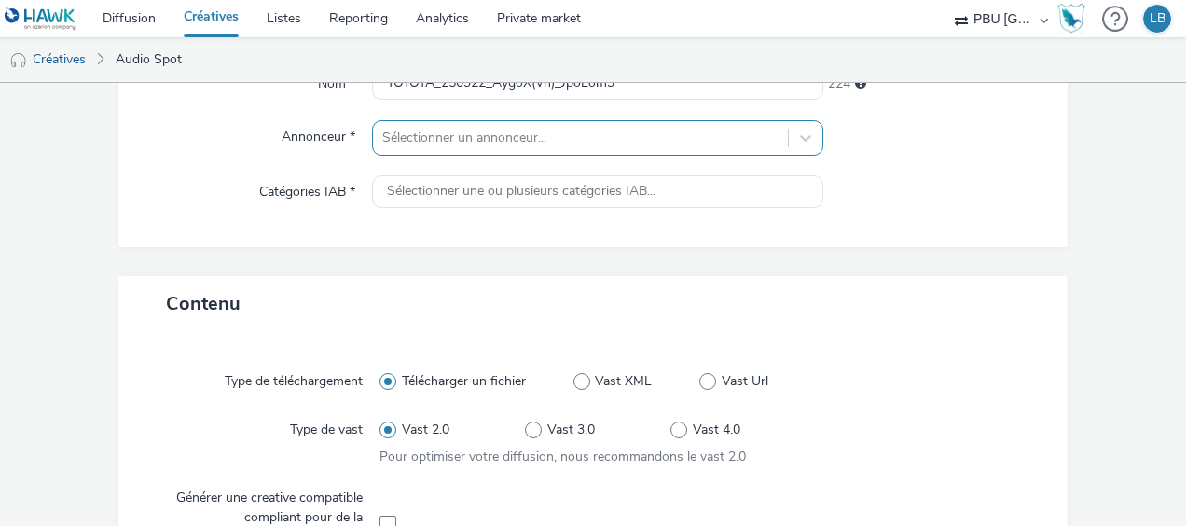
click at [556, 156] on div "Sélectionner un annonceur..." at bounding box center [597, 137] width 451 height 35
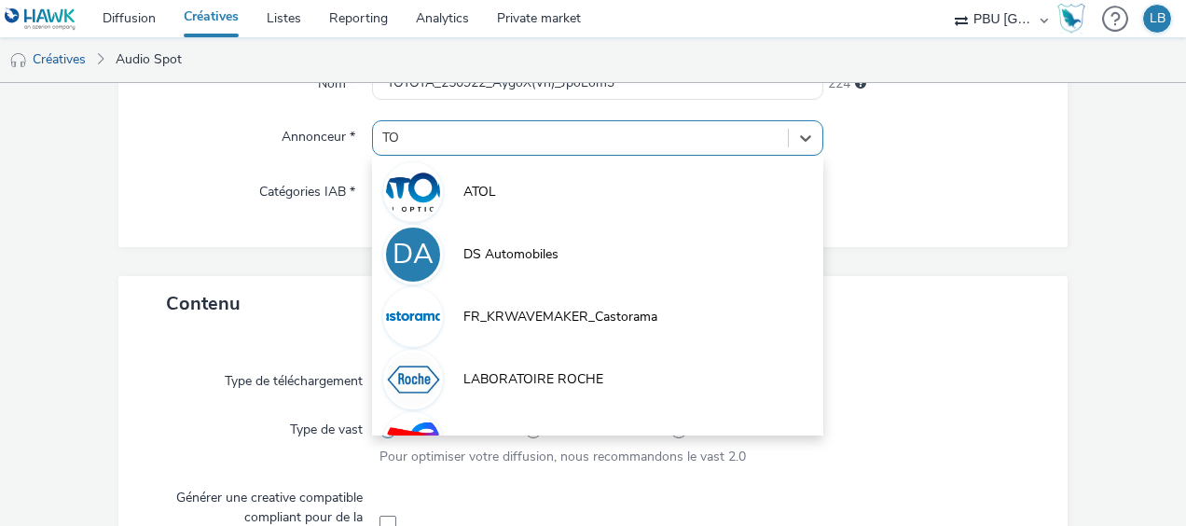
type input "TOY"
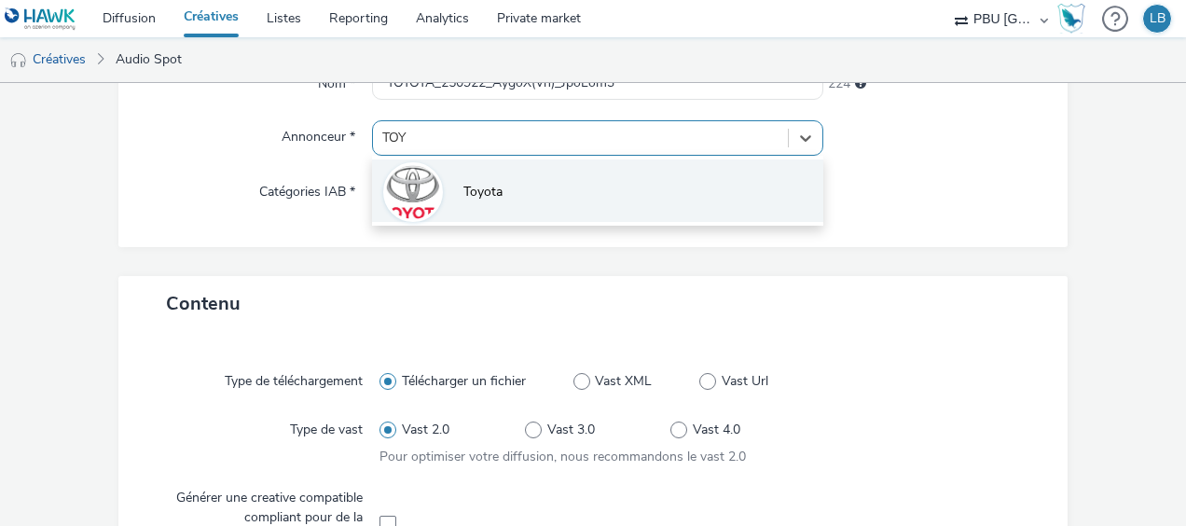
click at [517, 183] on li "Toyota" at bounding box center [597, 191] width 451 height 62
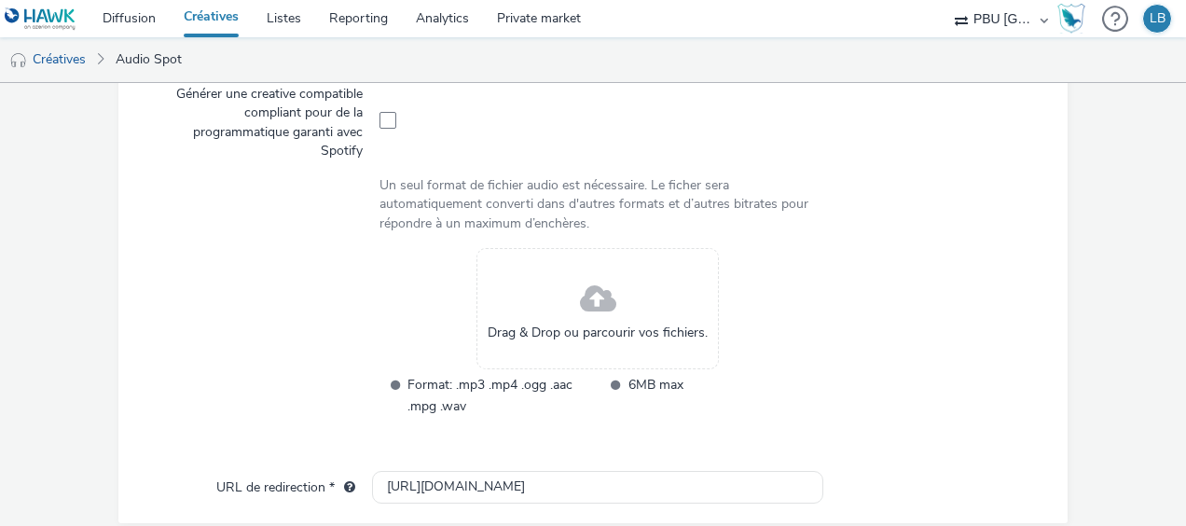
scroll to position [624, 0]
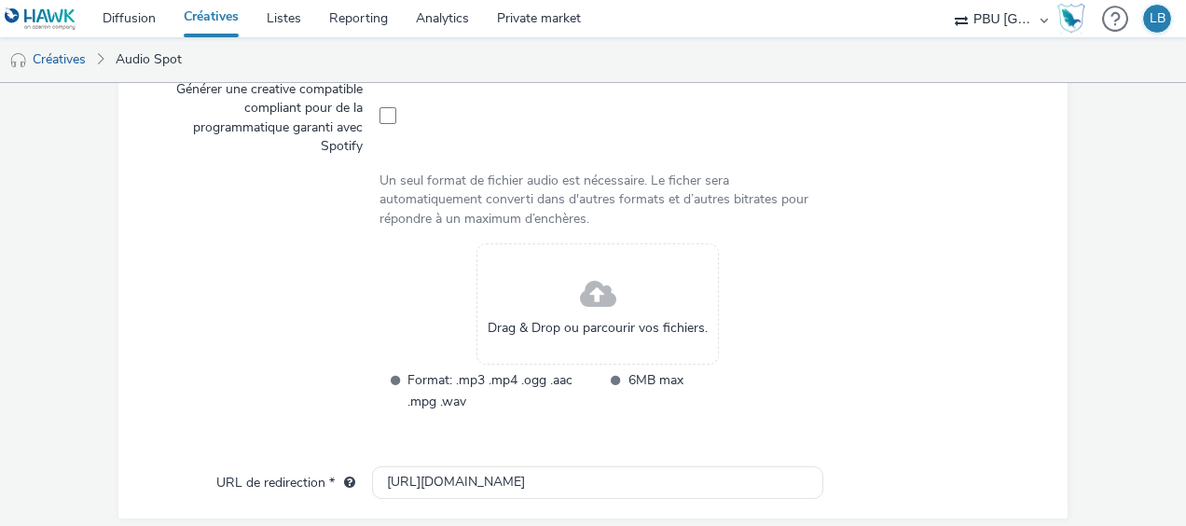
click at [560, 297] on div "Drag & Drop ou parcourir vos fichiers." at bounding box center [598, 303] width 243 height 121
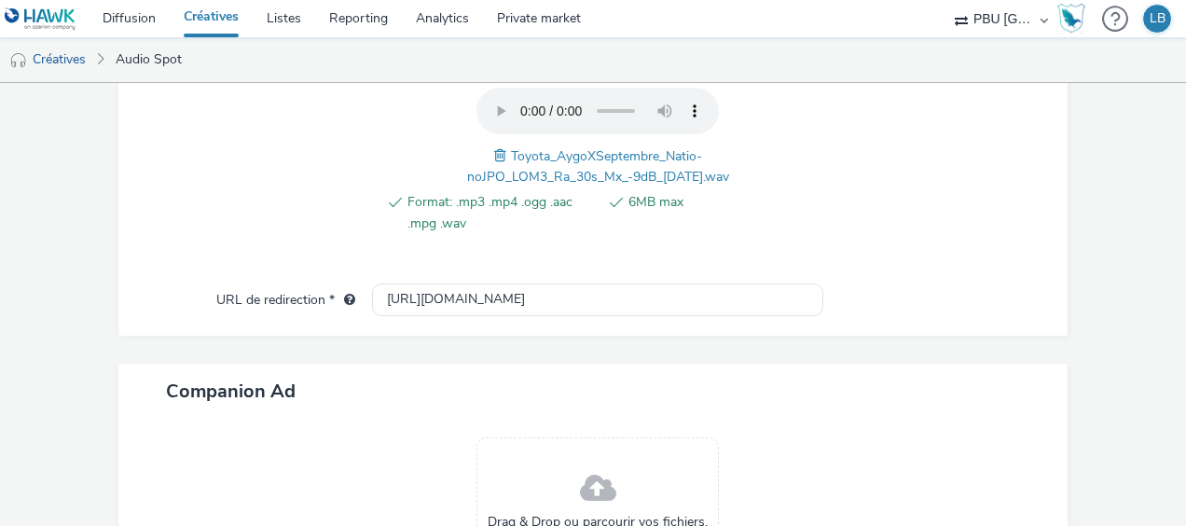
scroll to position [926, 0]
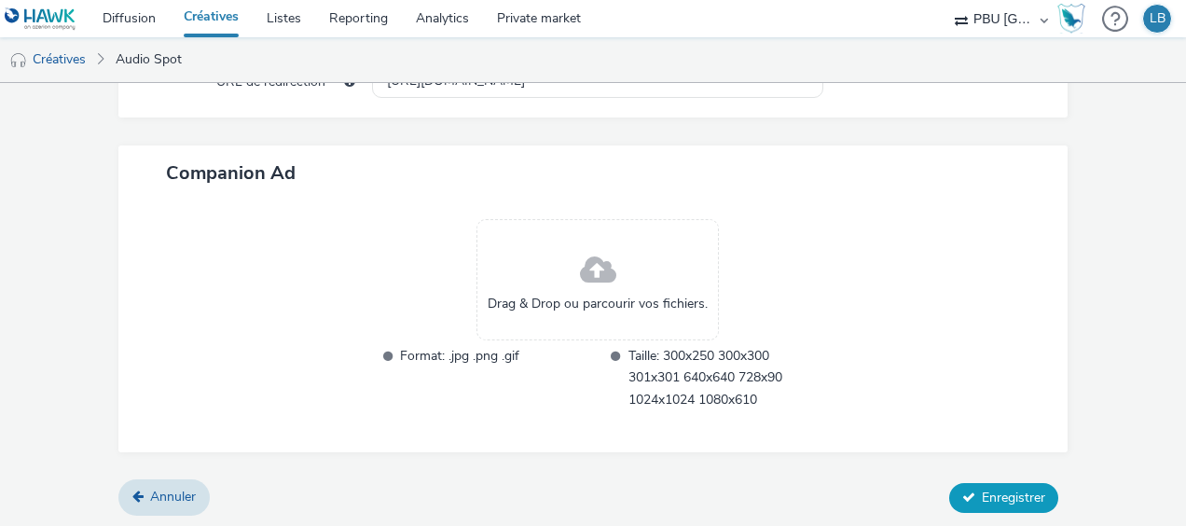
click at [960, 483] on button "Enregistrer" at bounding box center [1004, 498] width 109 height 30
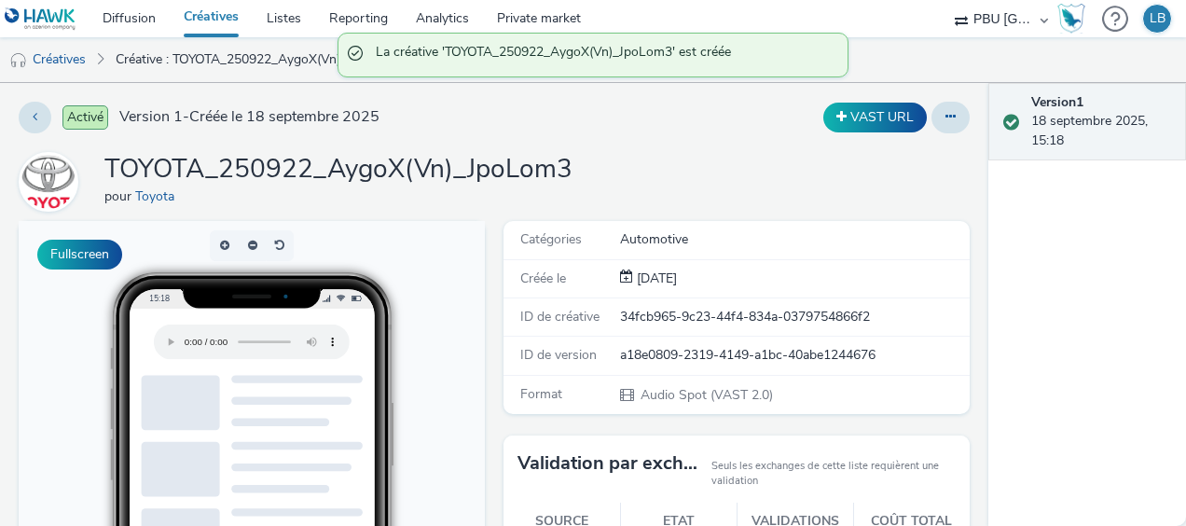
click at [216, 17] on link "Créatives" at bounding box center [211, 18] width 83 height 37
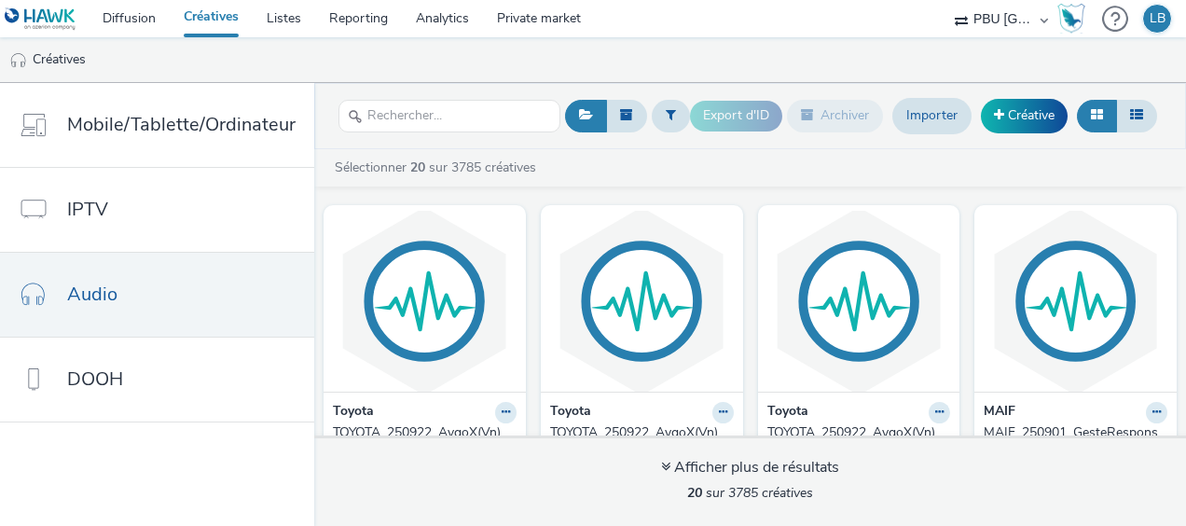
click at [1010, 93] on div "Export d'ID Archiver Importer Créative" at bounding box center [926, 116] width 472 height 46
click at [1010, 118] on link "Créative" at bounding box center [1024, 116] width 87 height 34
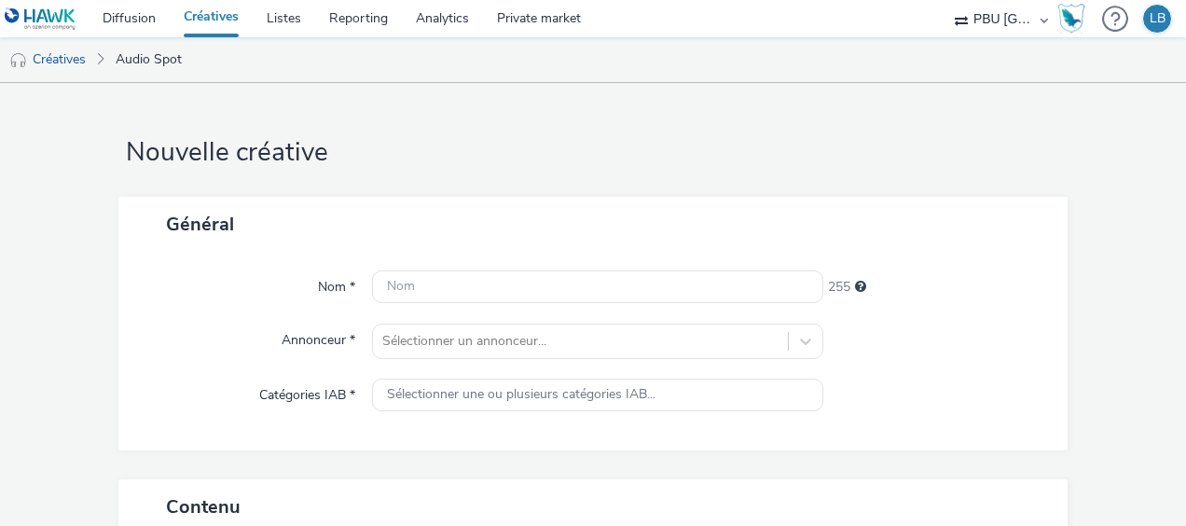
click at [384, 305] on div "Nom * 255 Annonceur * Sélectionner un annonceur... Catégories IAB * Sélectionne…" at bounding box center [593, 351] width 950 height 199
click at [451, 279] on input "text" at bounding box center [597, 286] width 451 height 33
paste input "TOYOTA_250922_AygoX(Vn)_JpoLom1"
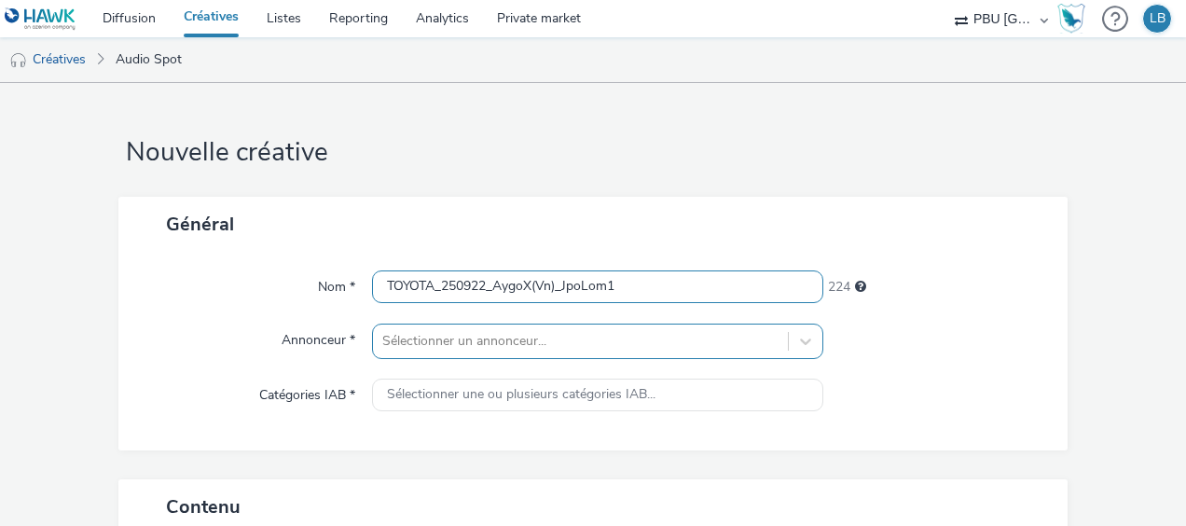
type input "TOYOTA_250922_AygoX(Vn)_JpoLom1"
click at [433, 341] on div "Sélectionner un annonceur..." at bounding box center [597, 341] width 451 height 35
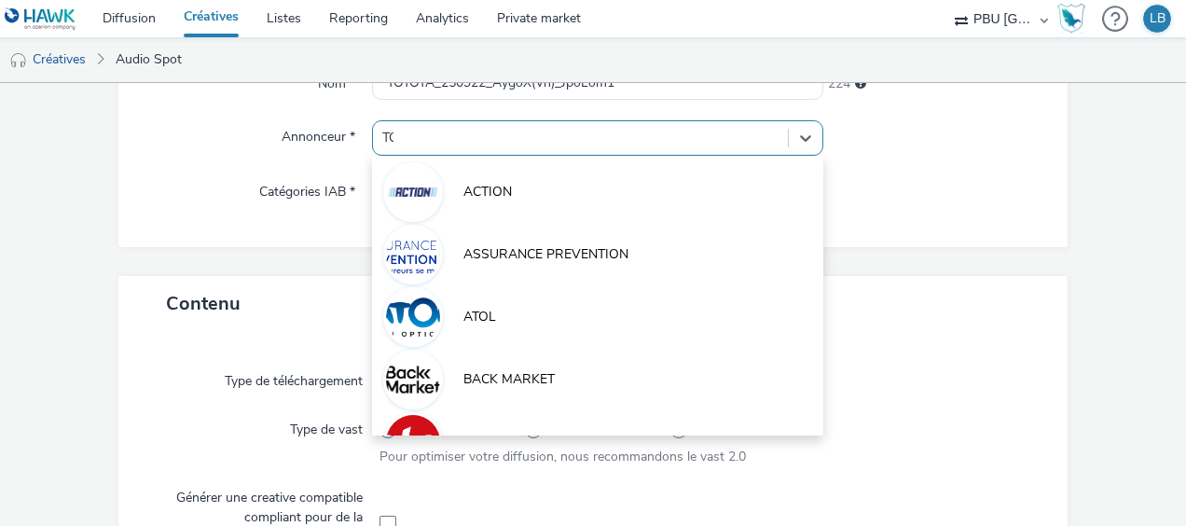
type input "TOY"
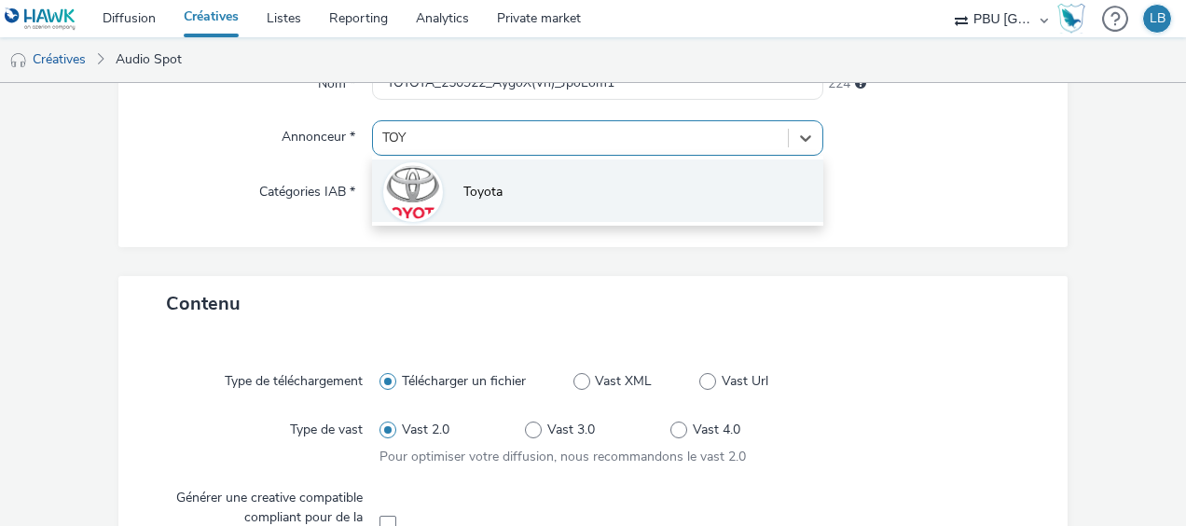
click at [444, 185] on li "Toyota" at bounding box center [597, 191] width 451 height 62
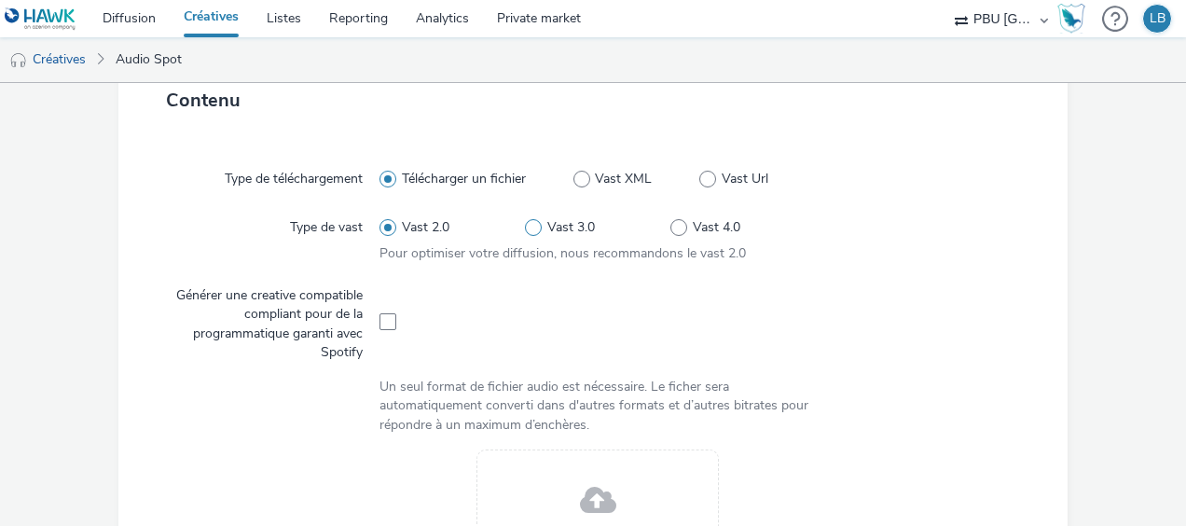
scroll to position [446, 0]
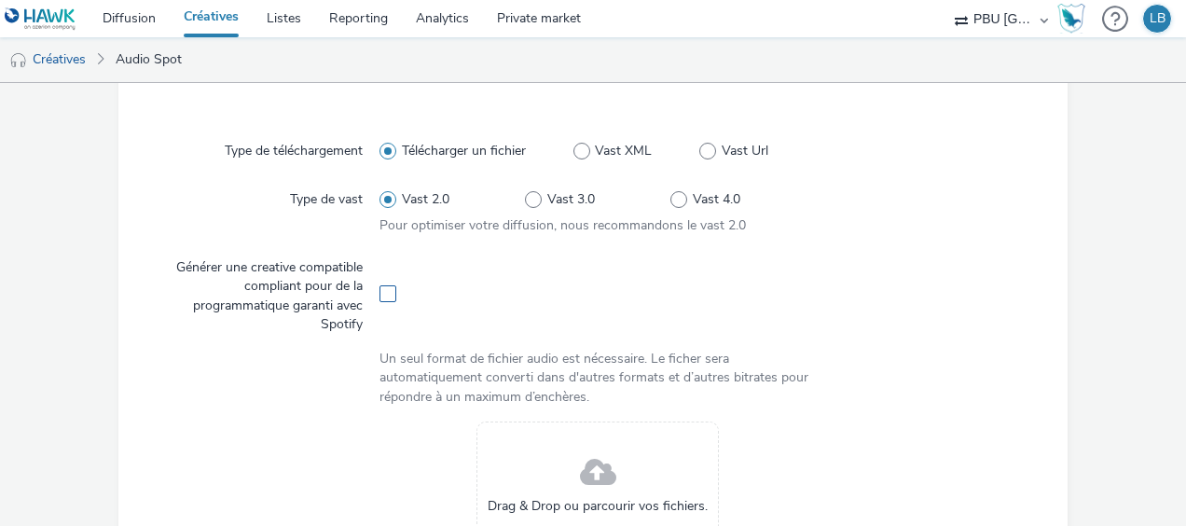
click at [387, 292] on span at bounding box center [388, 293] width 17 height 17
checkbox input "true"
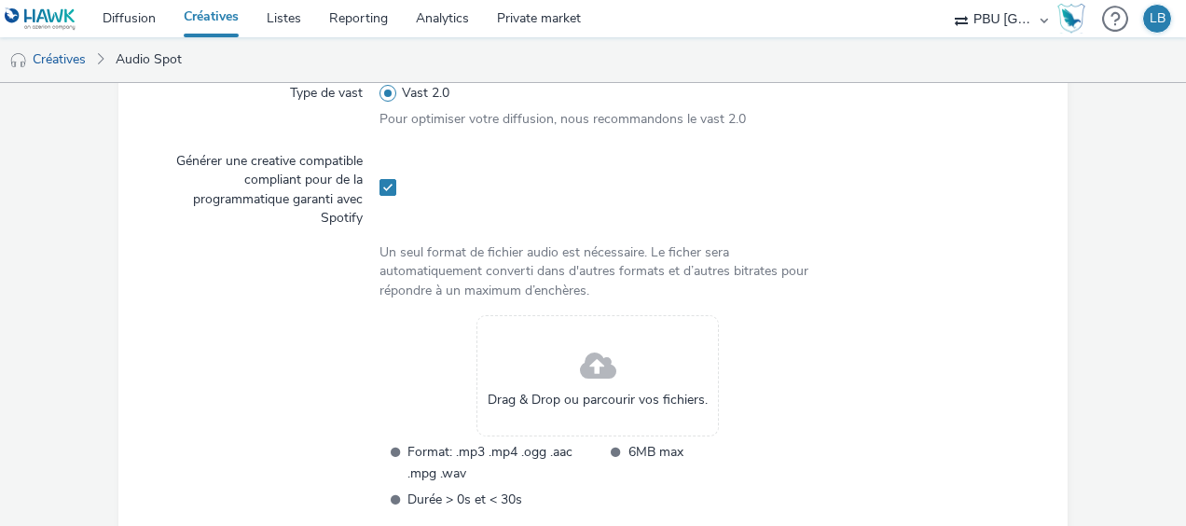
scroll to position [659, 0]
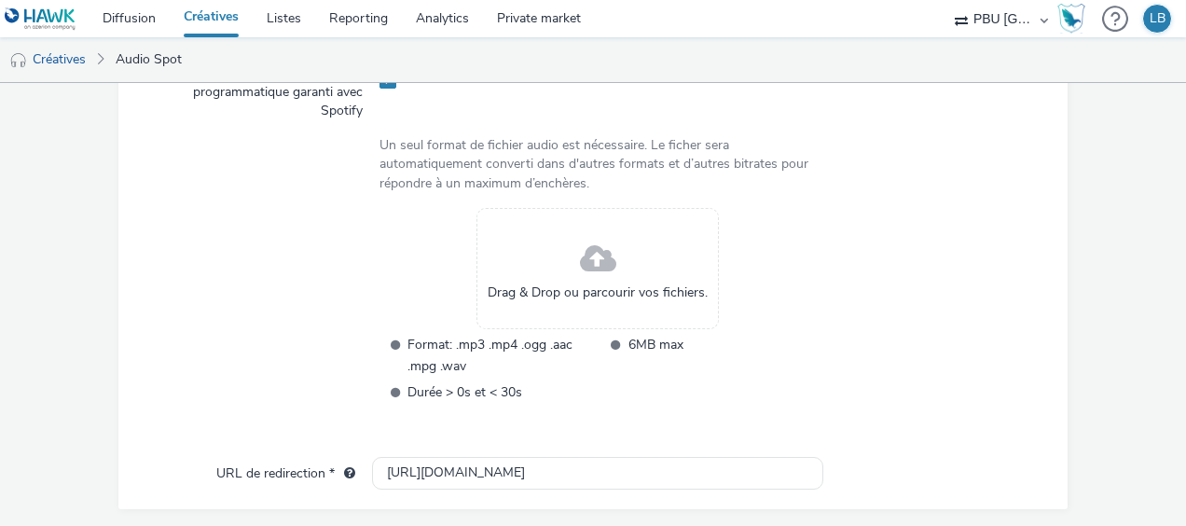
click at [580, 258] on span at bounding box center [598, 259] width 36 height 49
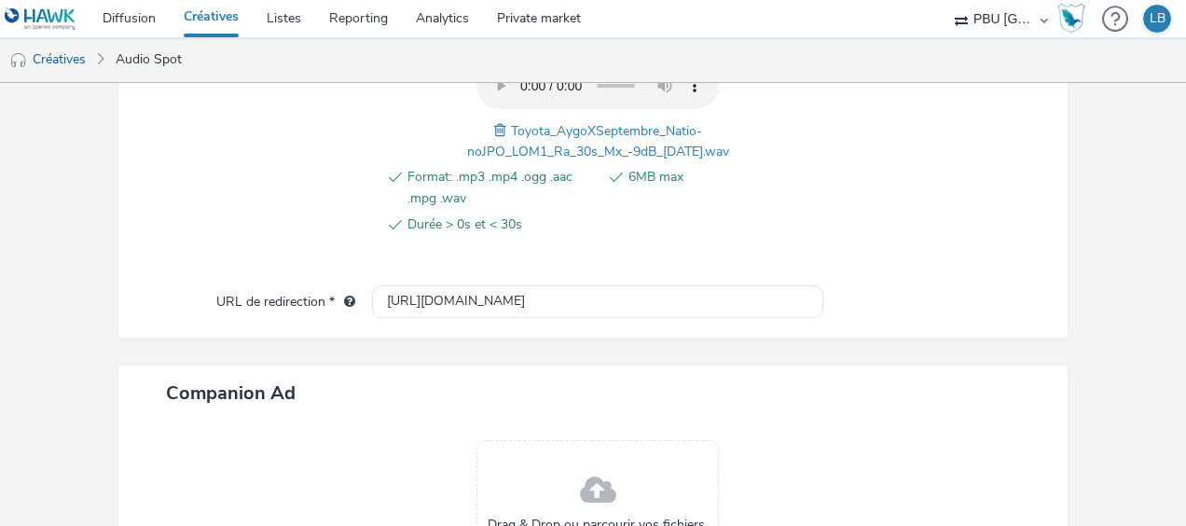
scroll to position [959, 0]
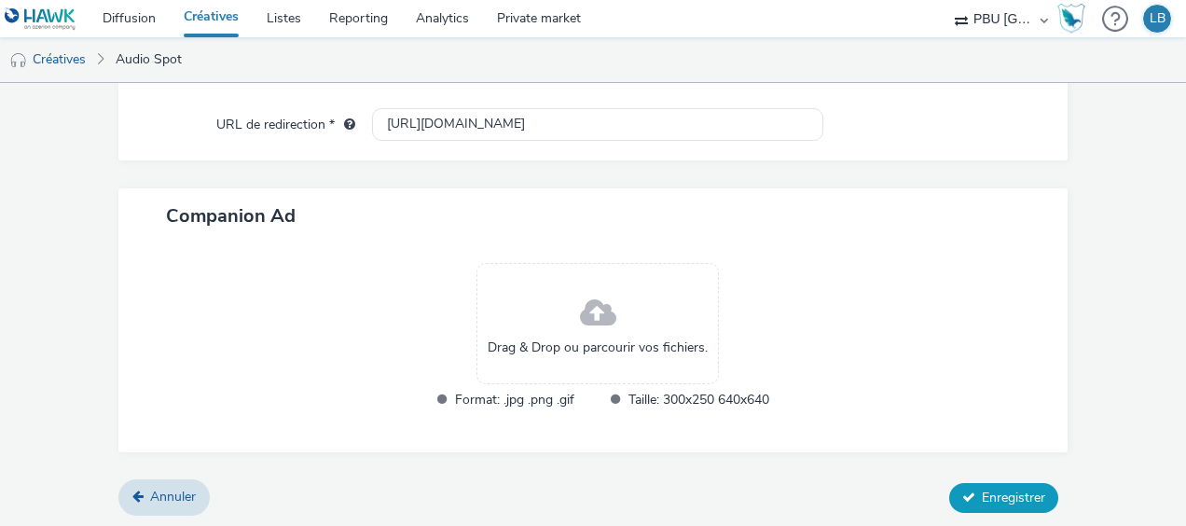
click at [987, 499] on span "Enregistrer" at bounding box center [1013, 498] width 63 height 18
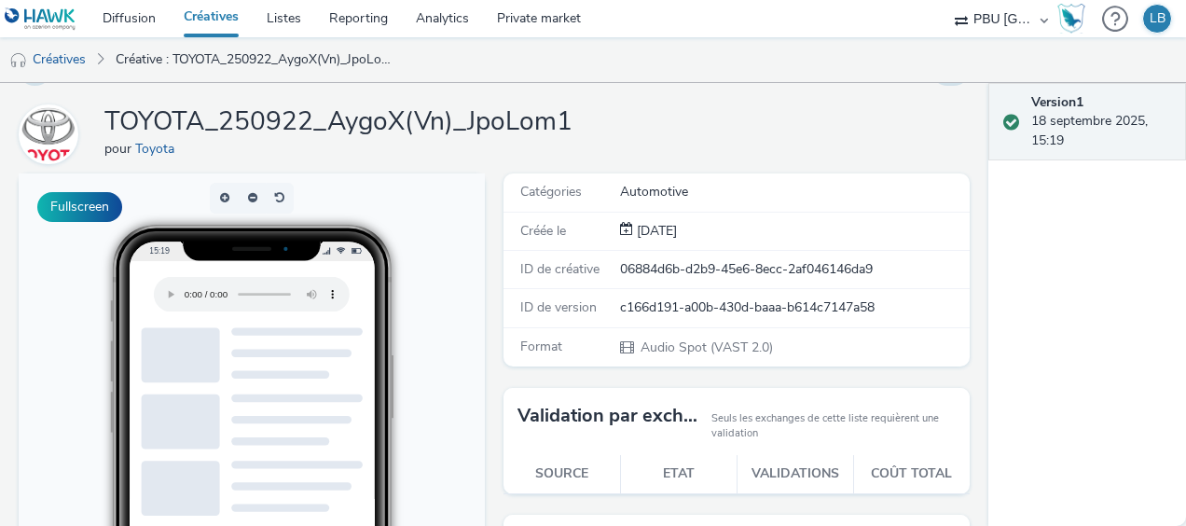
scroll to position [17, 0]
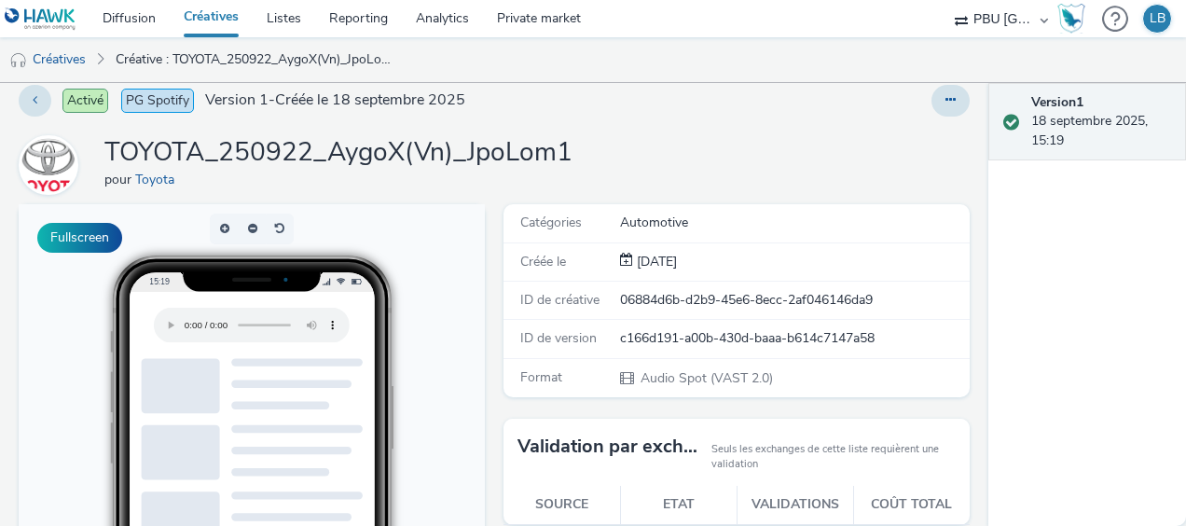
click at [202, 19] on link "Créatives" at bounding box center [211, 18] width 83 height 37
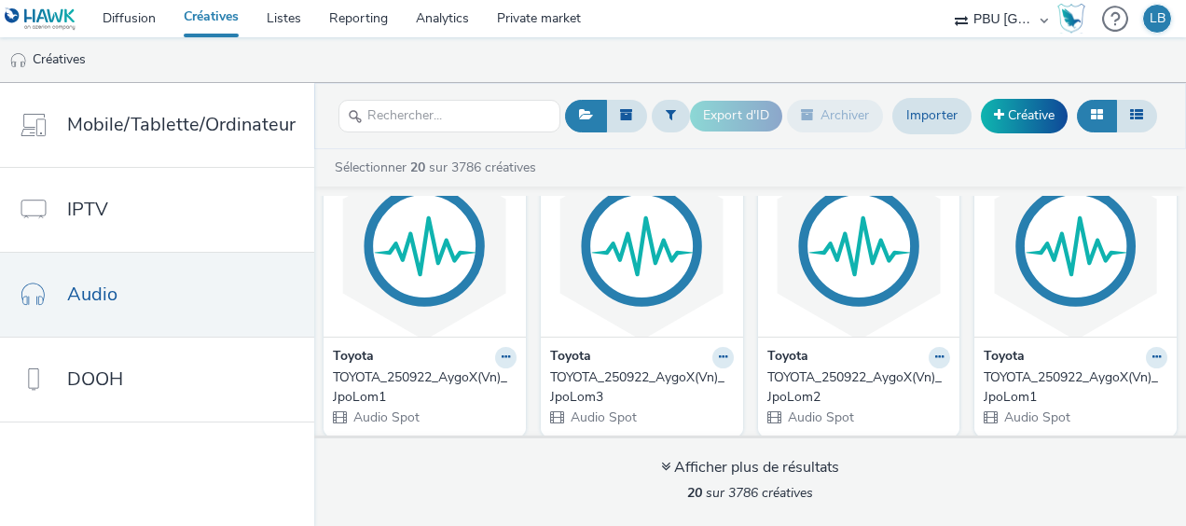
scroll to position [57, 0]
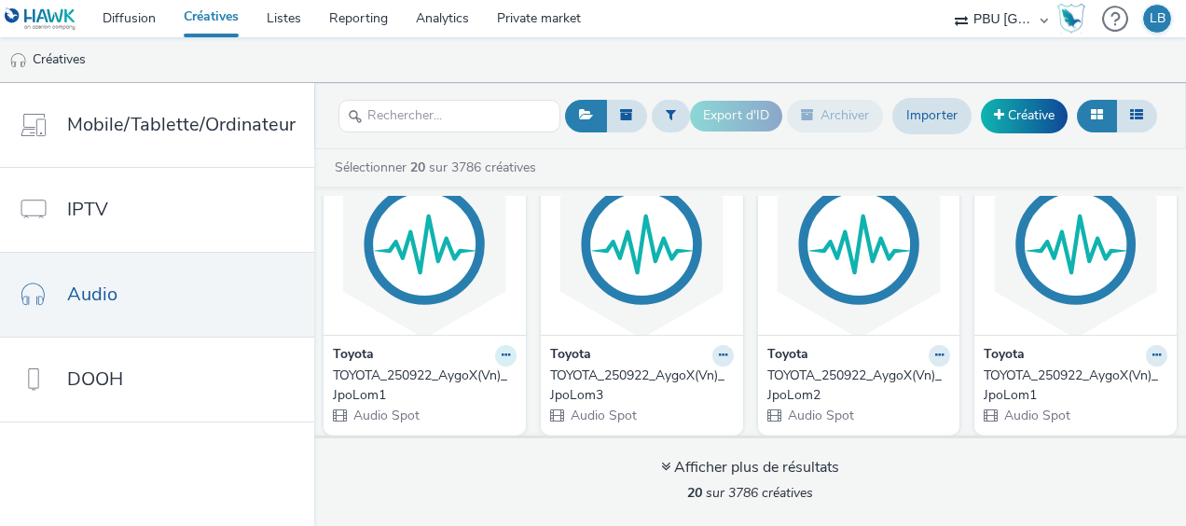
click at [502, 354] on icon at bounding box center [506, 355] width 8 height 11
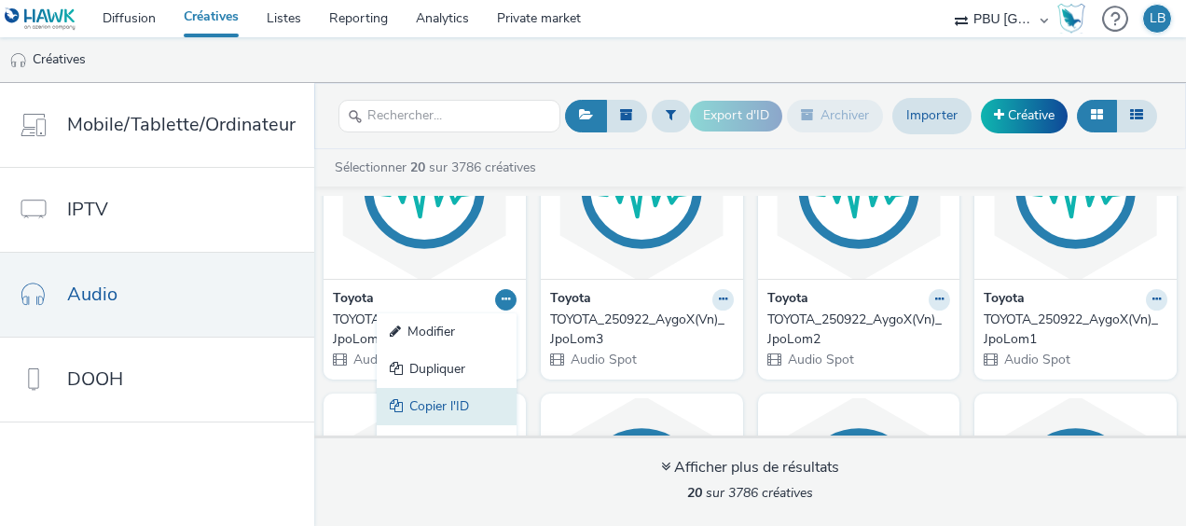
scroll to position [172, 0]
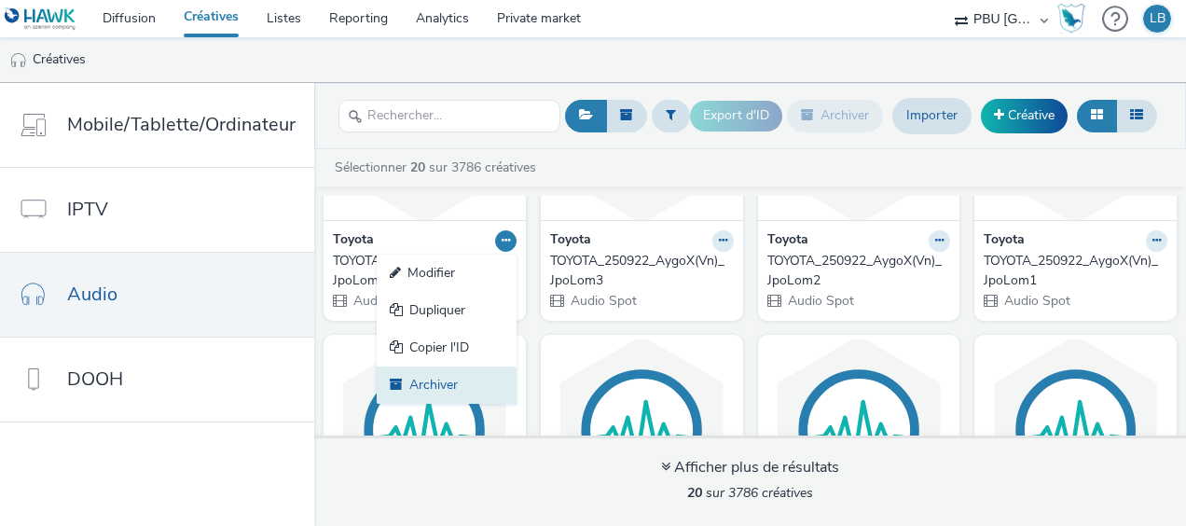
click at [436, 384] on link "Archiver" at bounding box center [447, 385] width 140 height 37
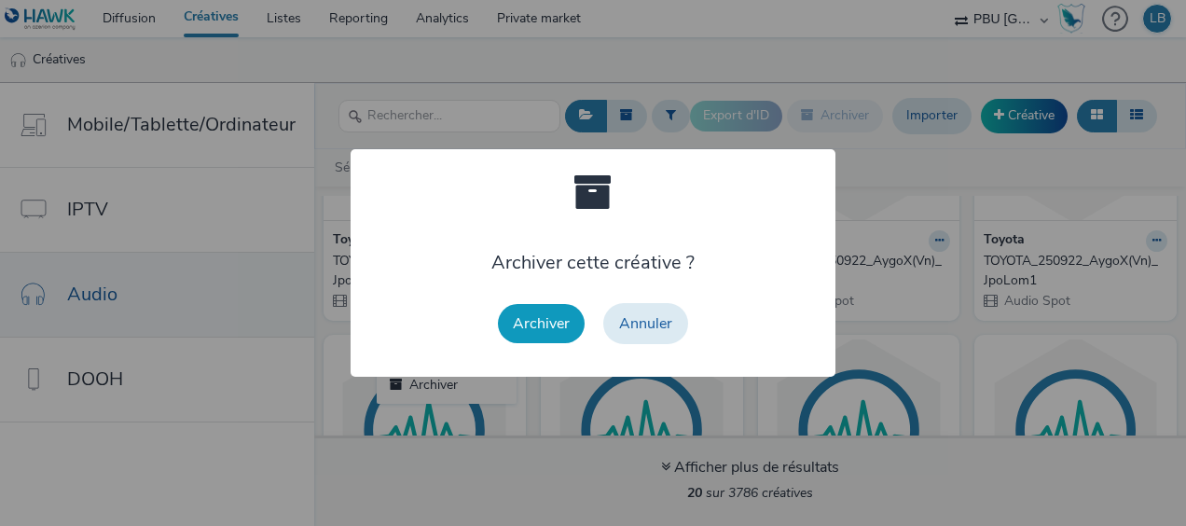
click at [535, 312] on button "Archiver" at bounding box center [541, 323] width 87 height 39
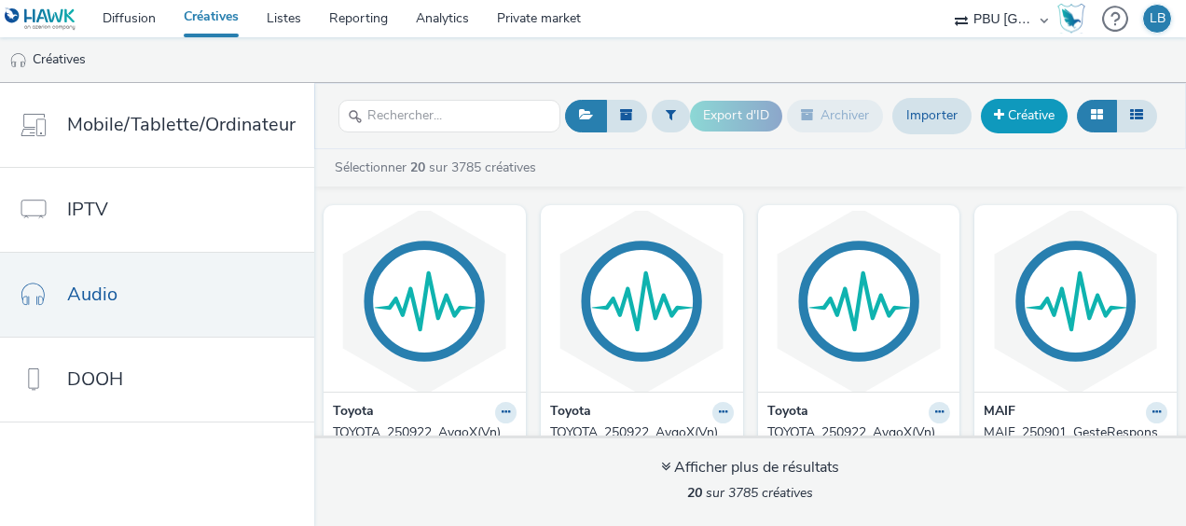
click at [1008, 114] on link "Créative" at bounding box center [1024, 116] width 87 height 34
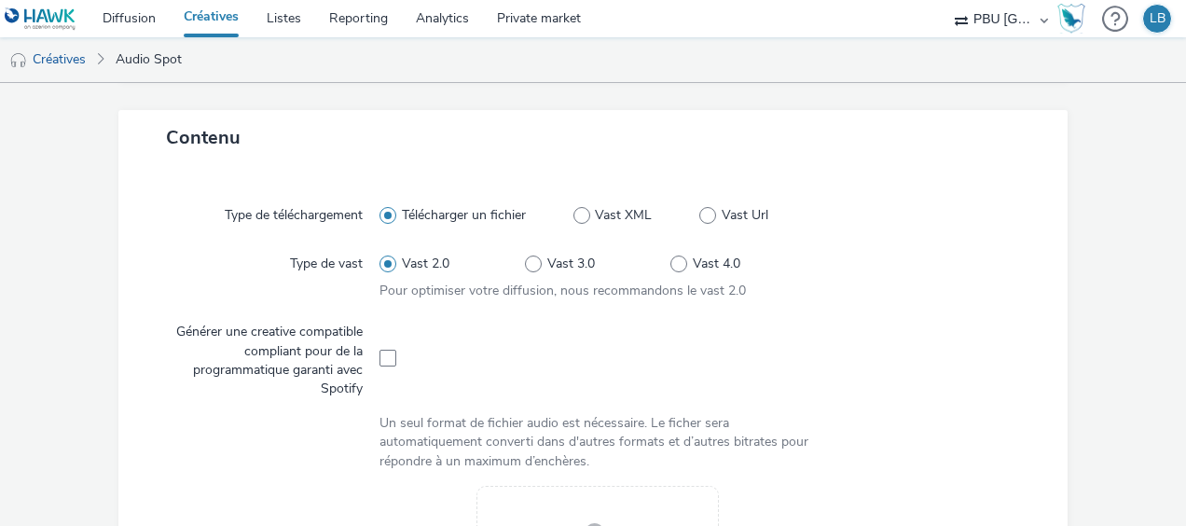
scroll to position [368, 0]
click at [384, 356] on span at bounding box center [388, 359] width 17 height 17
checkbox input "true"
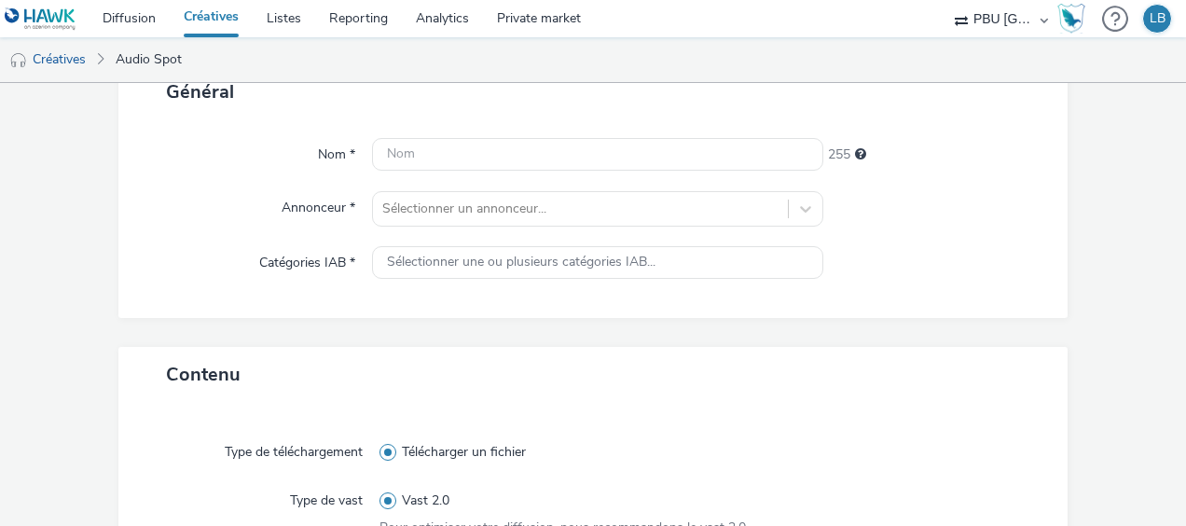
scroll to position [0, 0]
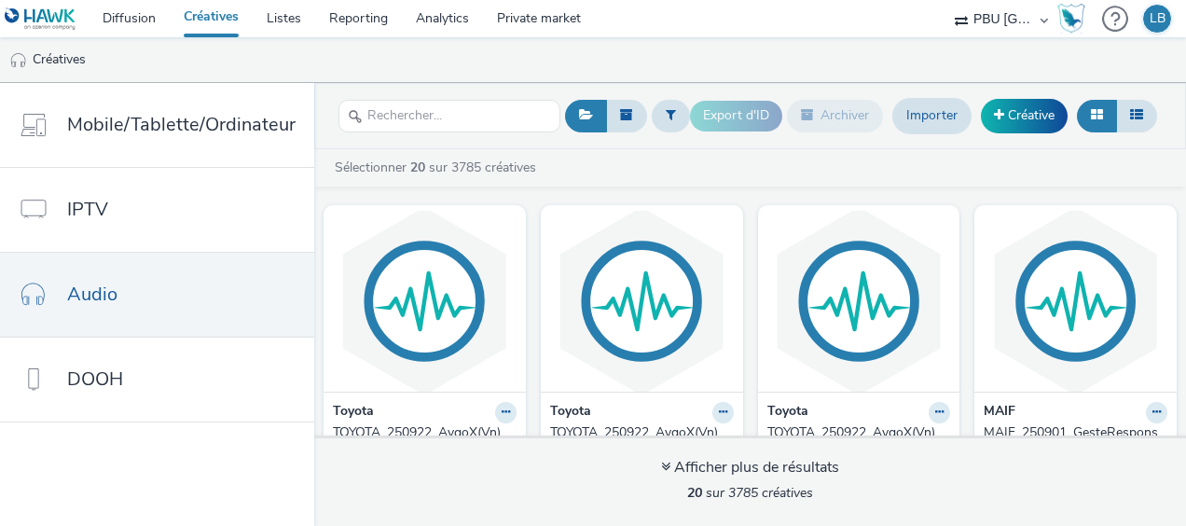
click at [425, 90] on header "Export d'ID Archiver Importer Créative" at bounding box center [750, 116] width 872 height 66
click at [413, 93] on div at bounding box center [450, 116] width 222 height 46
drag, startPoint x: 413, startPoint y: 92, endPoint x: 412, endPoint y: 104, distance: 12.2
click at [412, 104] on input "text" at bounding box center [450, 116] width 222 height 33
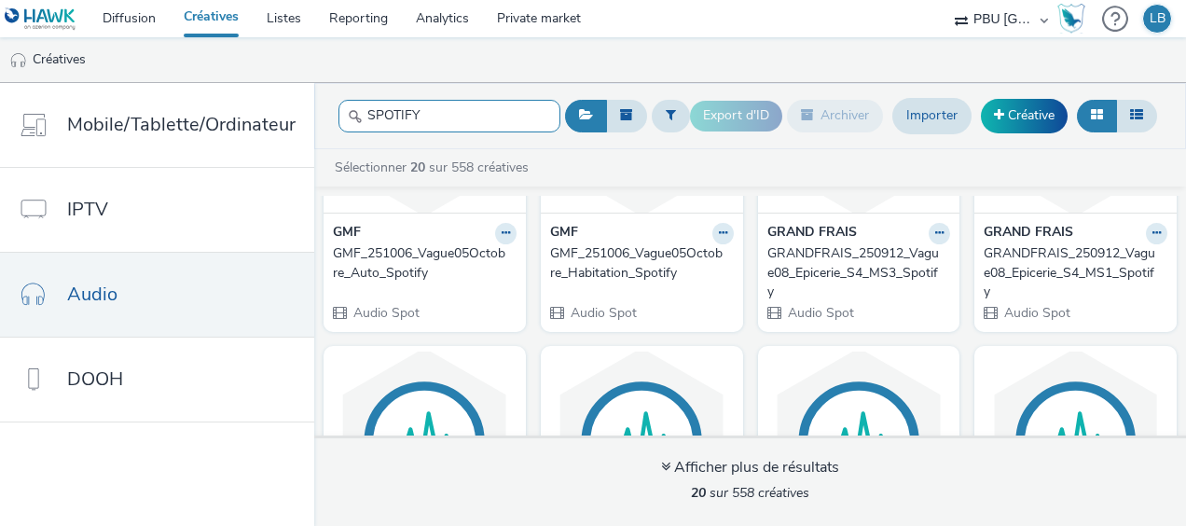
scroll to position [180, 0]
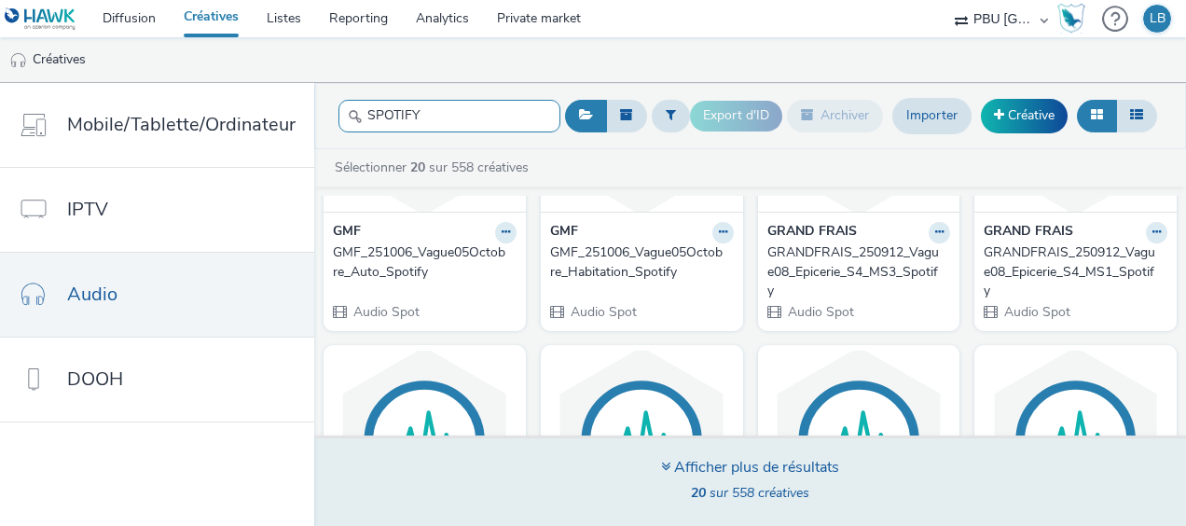
type input "SPOTIFY"
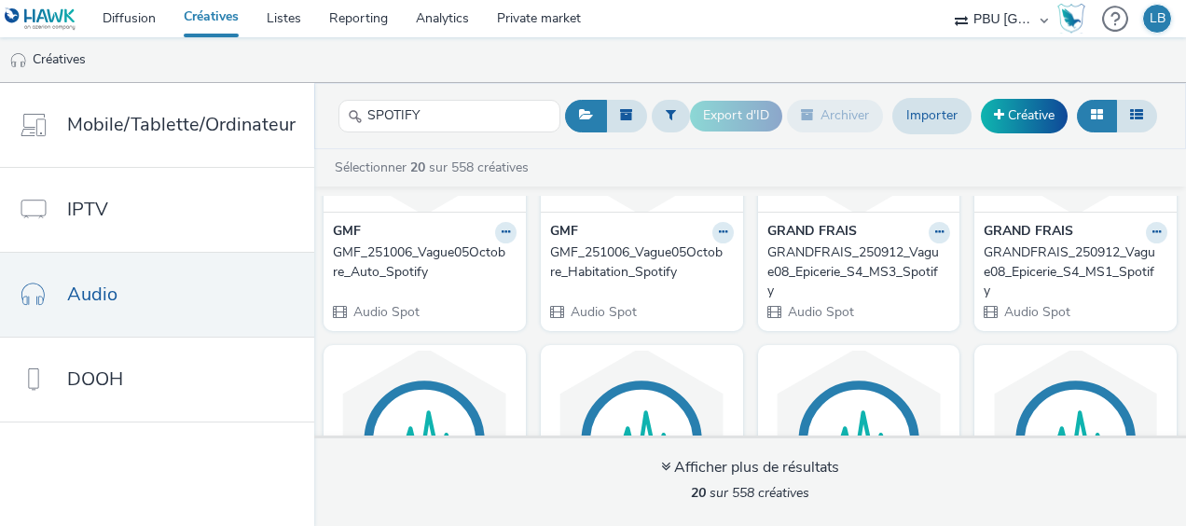
click at [627, 256] on div "GMF_251006_Vague05Octobre_Habitation_Spotify" at bounding box center [638, 262] width 176 height 38
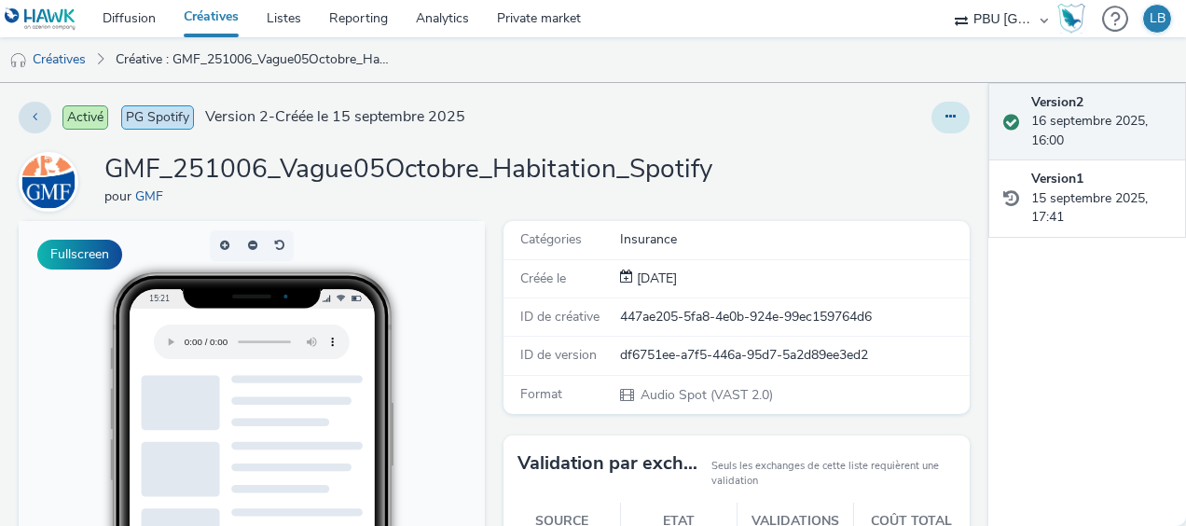
click at [948, 112] on button at bounding box center [951, 118] width 38 height 32
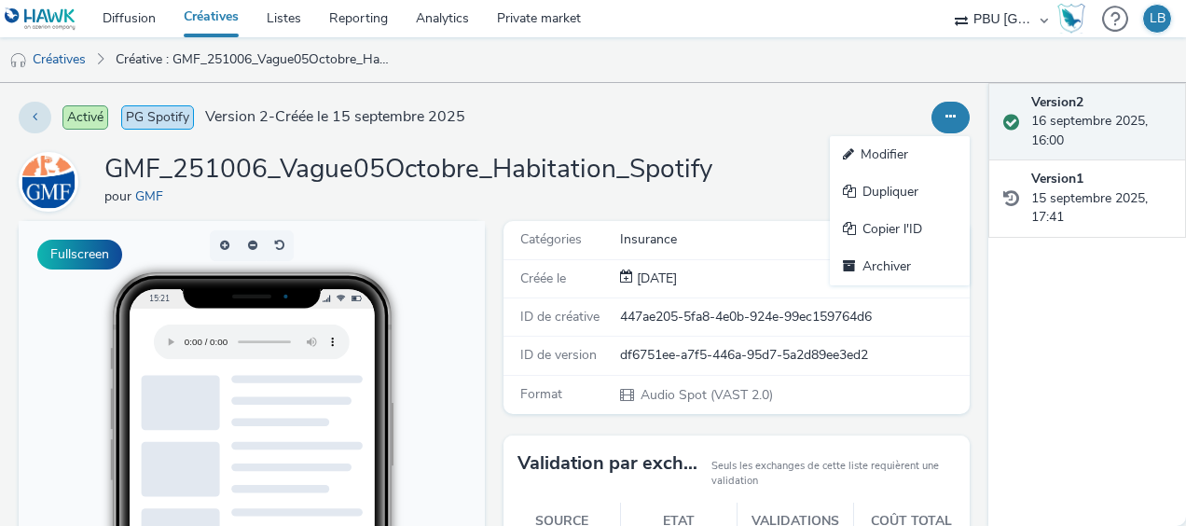
click at [705, 129] on div "Modifier Dupliquer Copier l'ID Archiver" at bounding box center [780, 118] width 381 height 32
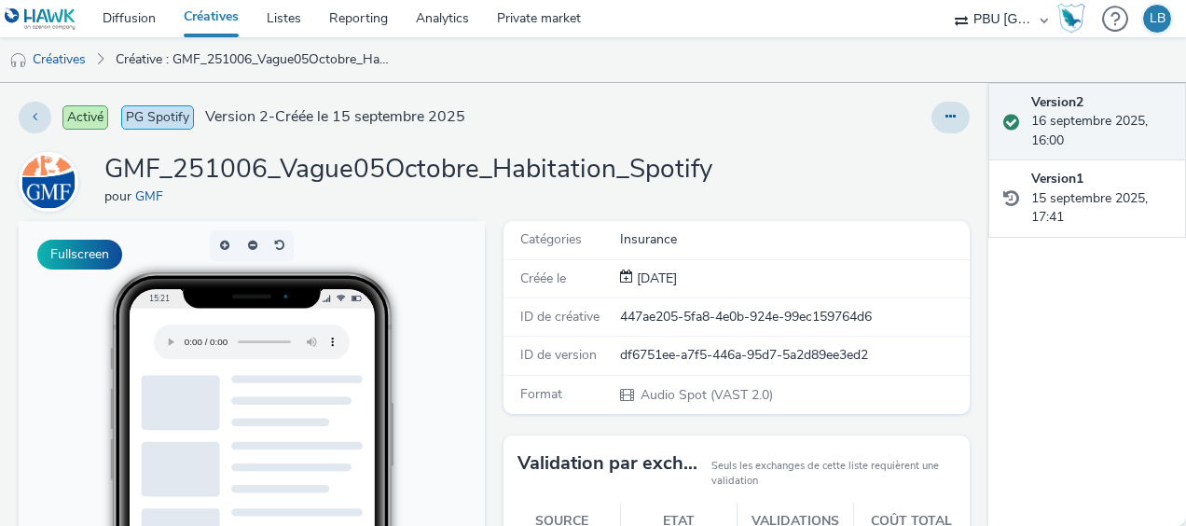
click at [218, 6] on link "Créatives" at bounding box center [211, 18] width 83 height 37
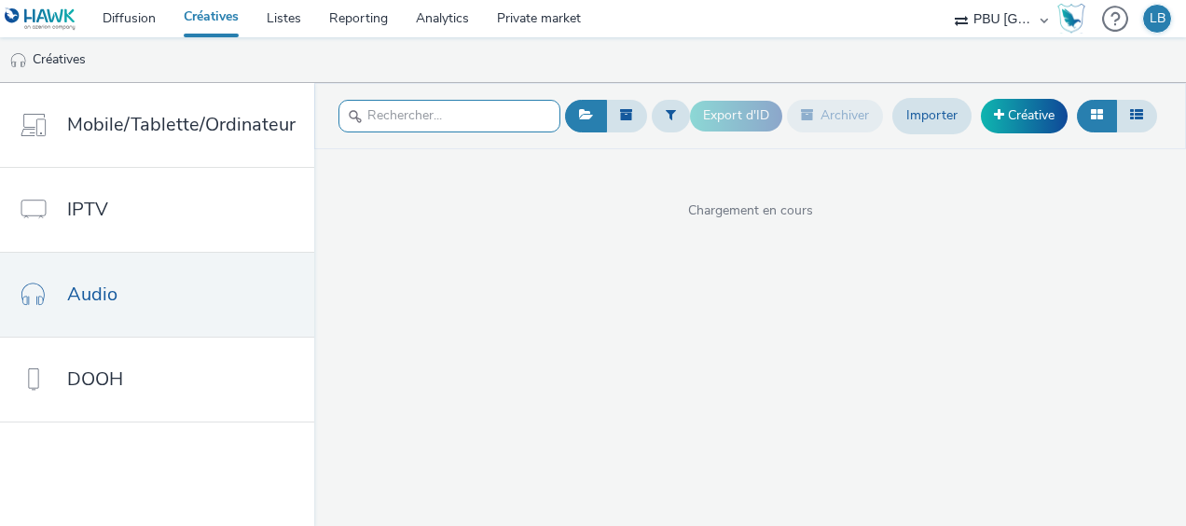
click at [485, 115] on input "text" at bounding box center [450, 116] width 222 height 33
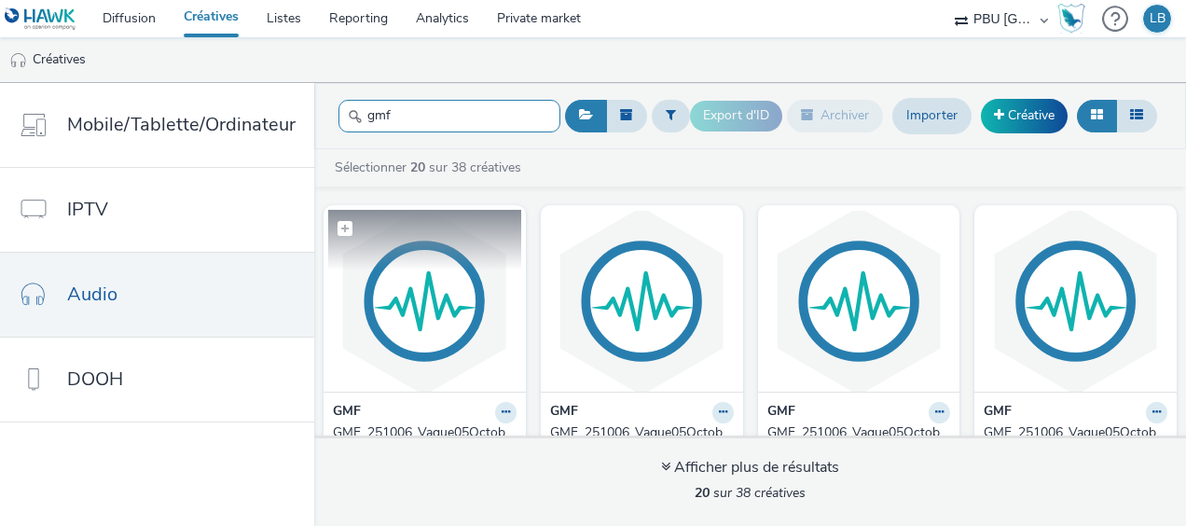
scroll to position [40, 0]
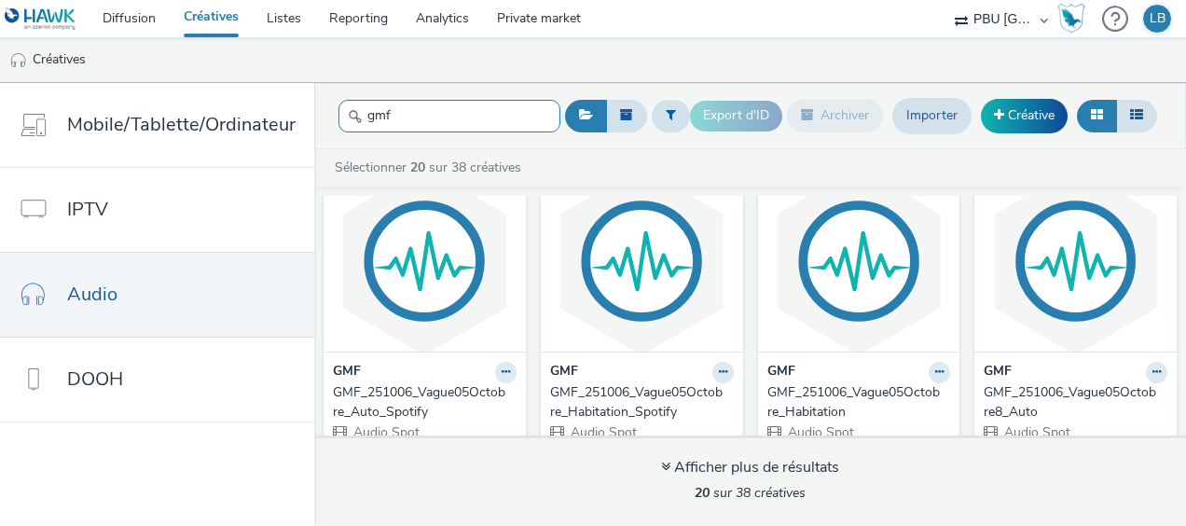
type input "gmf"
click at [394, 401] on div "GMF_251006_Vague05Octobre_Auto_Spotify" at bounding box center [421, 402] width 176 height 38
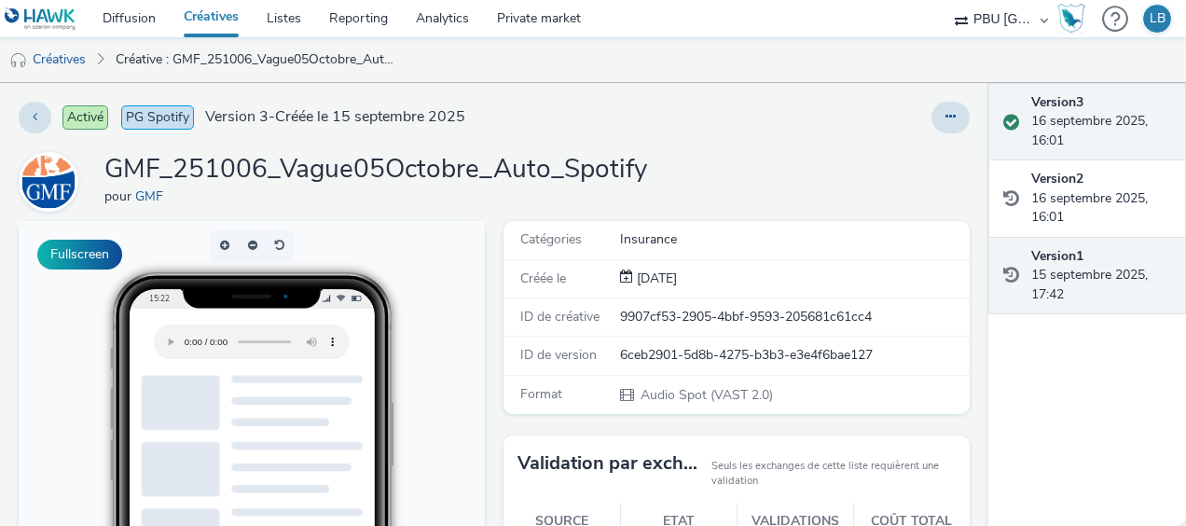
click at [1069, 275] on div "Version 1 15 septembre 2025, 17:42" at bounding box center [1102, 275] width 140 height 57
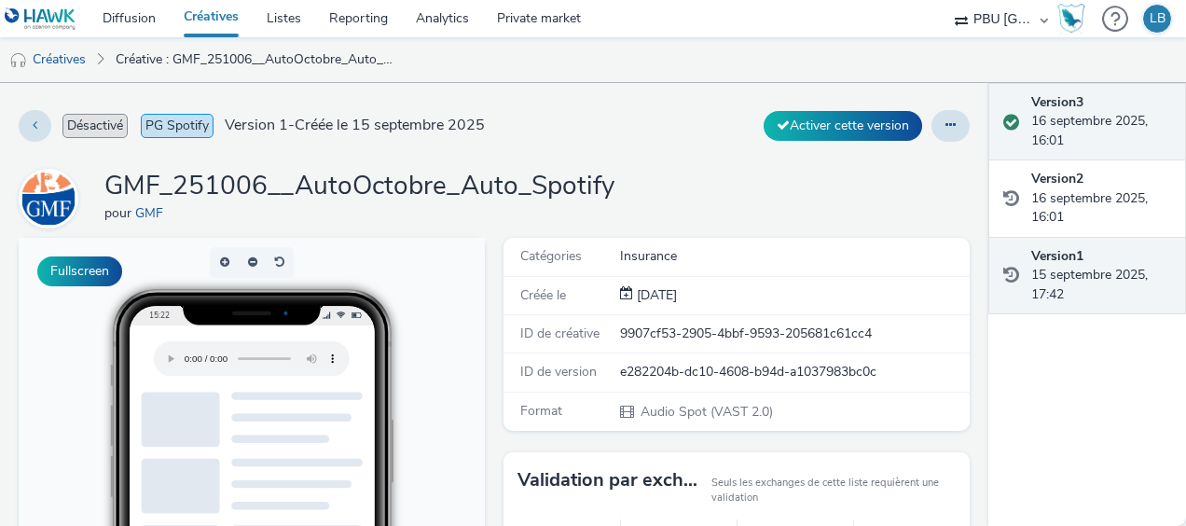
click at [1096, 110] on div "Version 3 16 septembre 2025, 16:01" at bounding box center [1102, 121] width 140 height 57
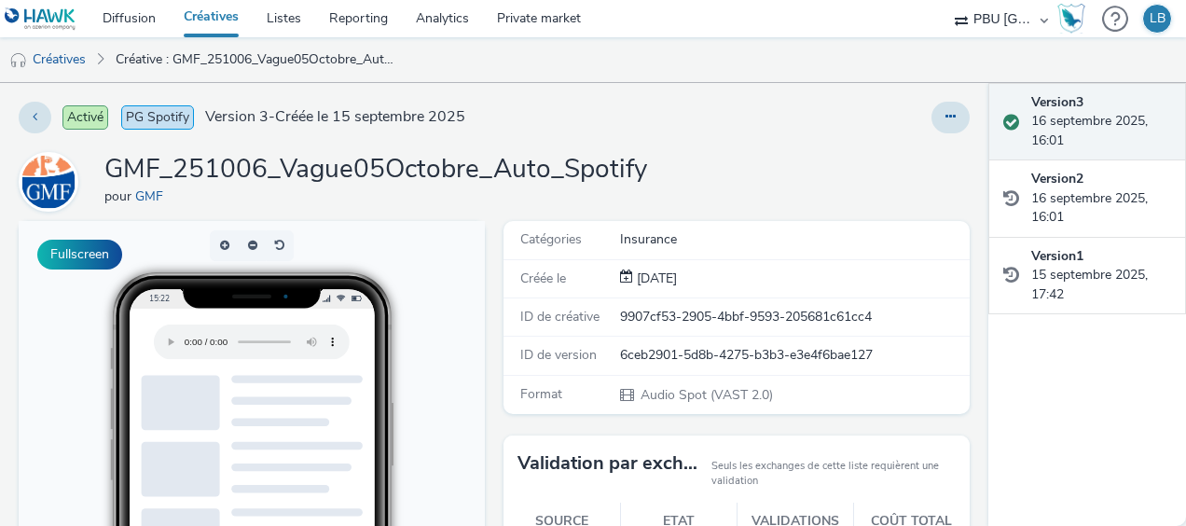
click at [225, 4] on link "Créatives" at bounding box center [211, 18] width 83 height 37
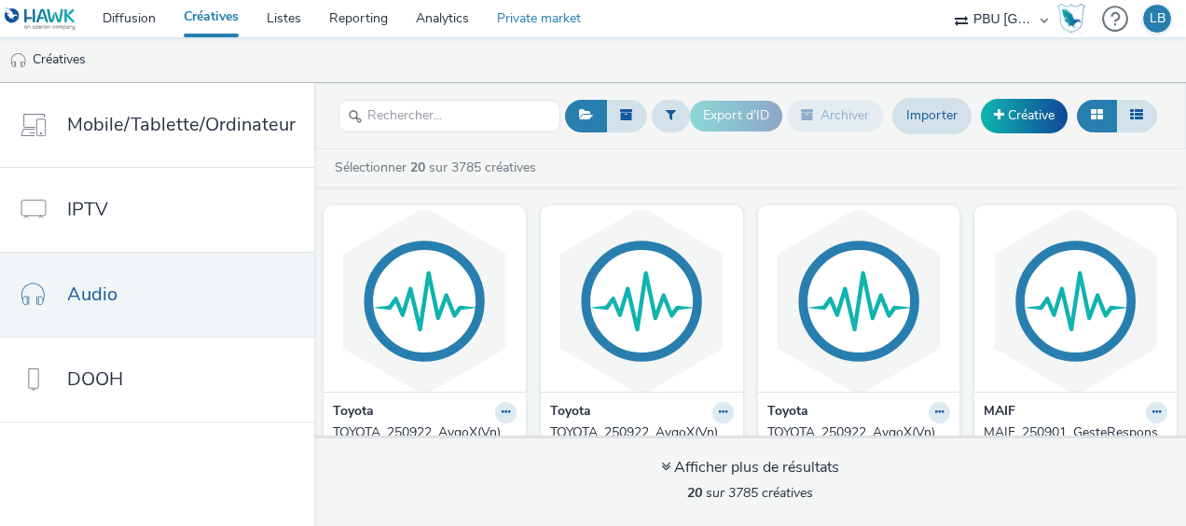
click at [541, 5] on link "Private market" at bounding box center [539, 18] width 112 height 37
